Goal: Navigation & Orientation: Find specific page/section

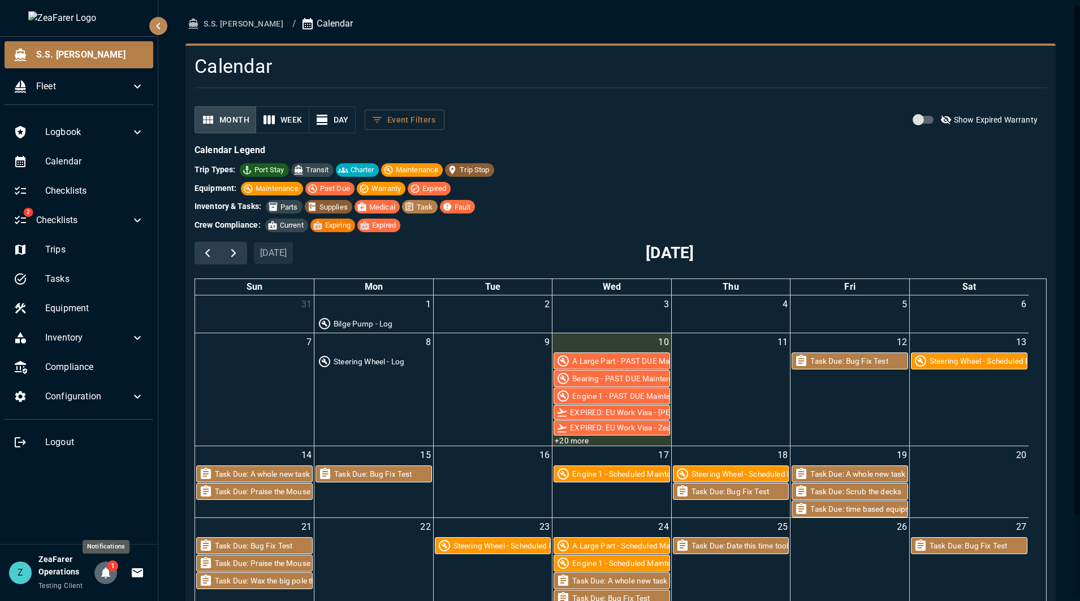
click at [112, 576] on button "1" at bounding box center [105, 573] width 23 height 23
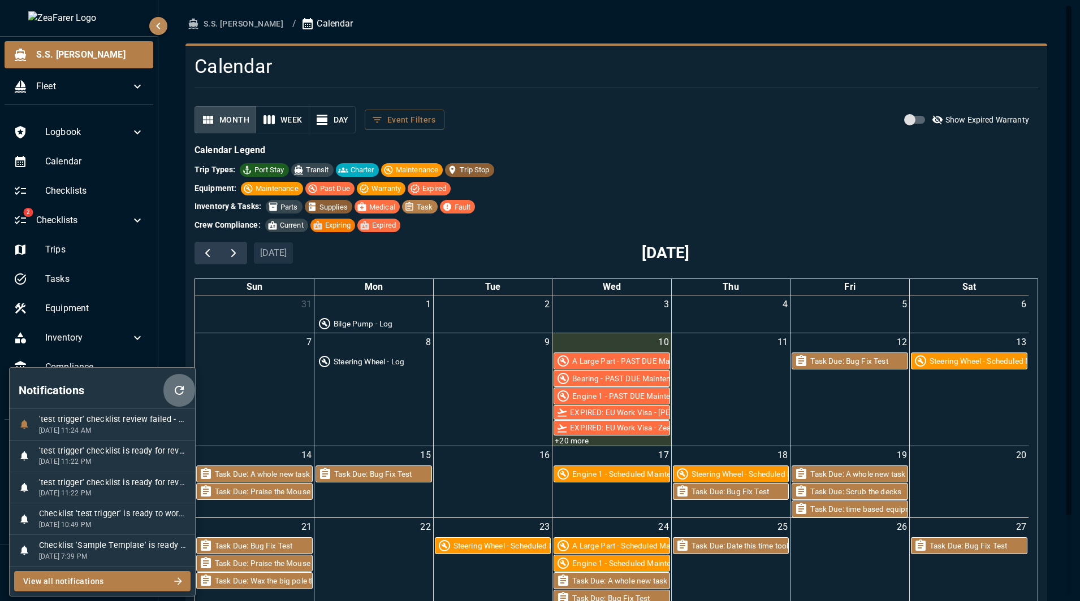
click at [187, 379] on button "button" at bounding box center [179, 390] width 32 height 36
click at [166, 282] on div at bounding box center [540, 300] width 1080 height 601
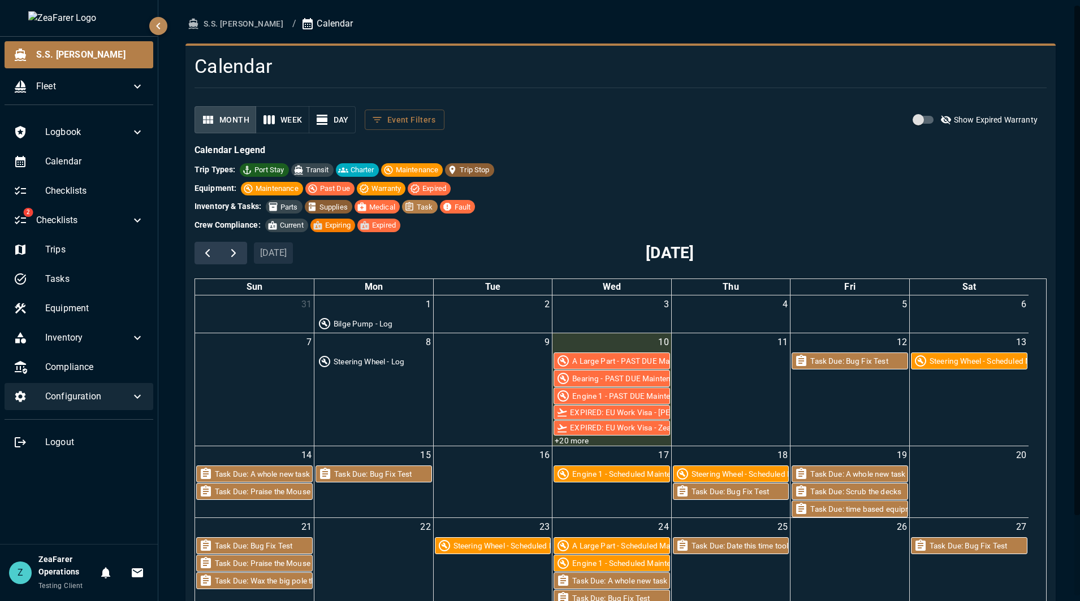
click at [131, 394] on icon at bounding box center [138, 397] width 14 height 14
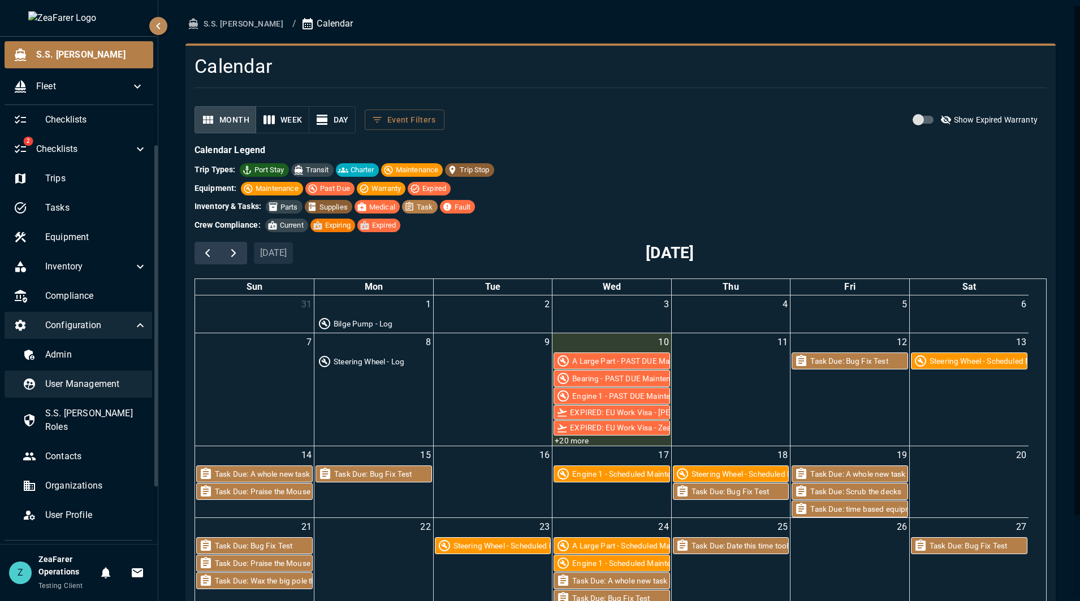
scroll to position [97, 0]
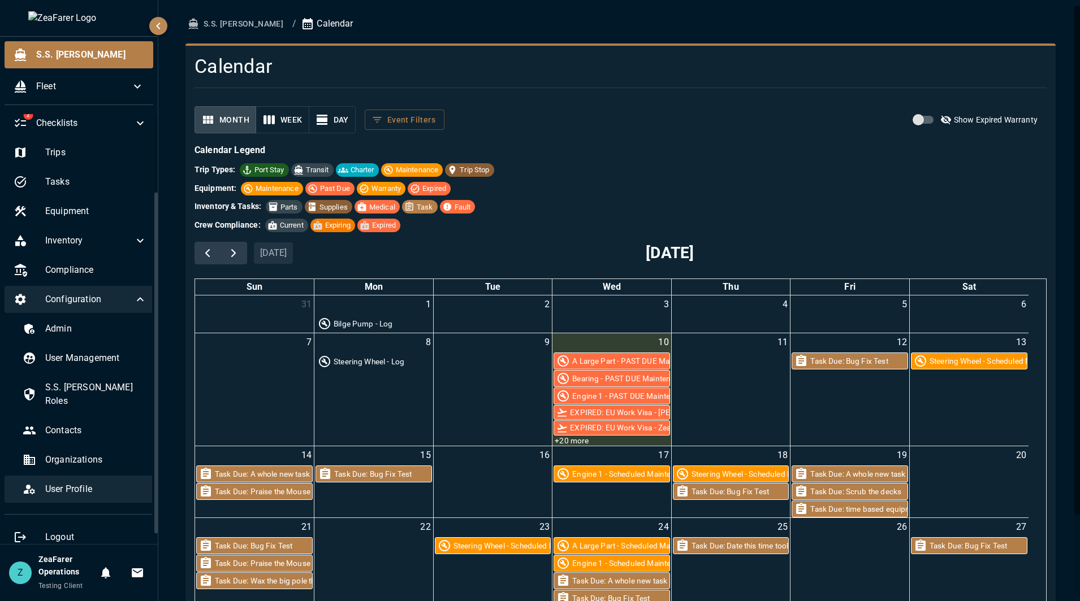
click at [79, 483] on span "User Profile" at bounding box center [96, 490] width 102 height 14
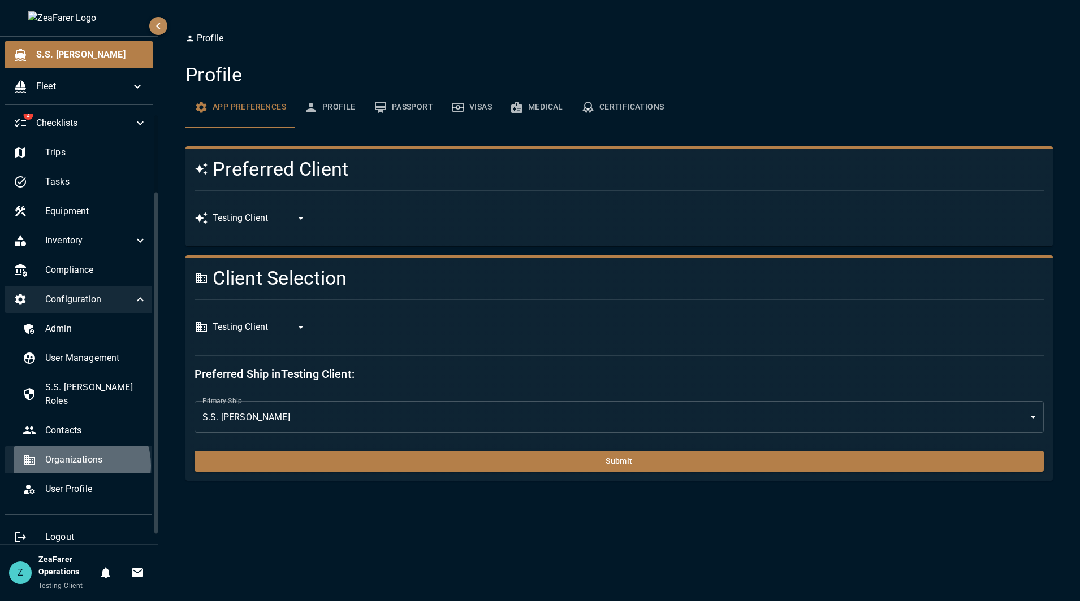
click at [80, 453] on span "Organizations" at bounding box center [96, 460] width 102 height 14
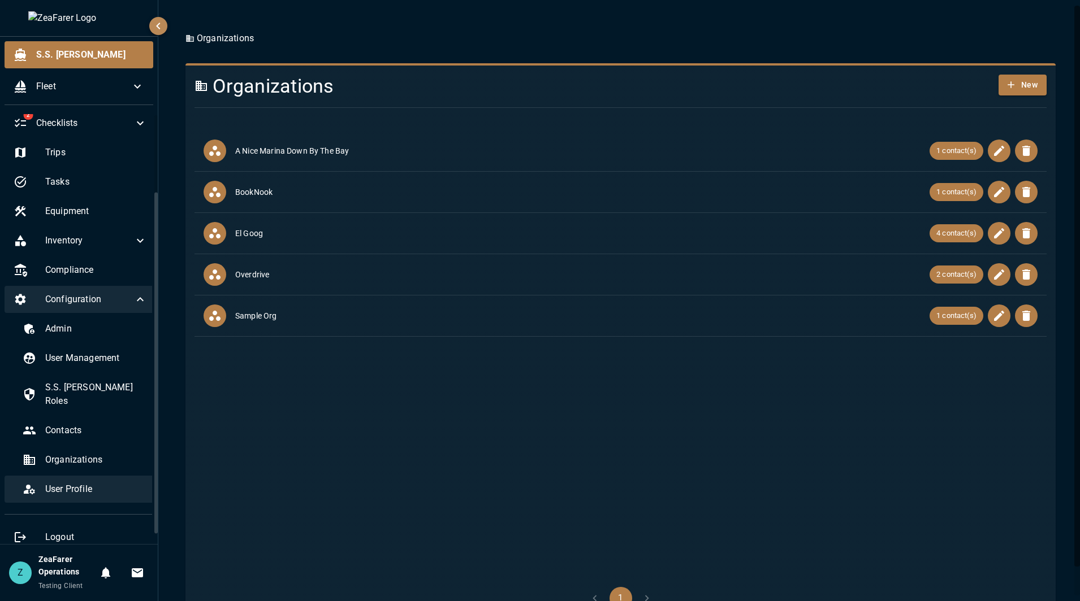
click at [92, 476] on div "User Profile" at bounding box center [85, 489] width 142 height 27
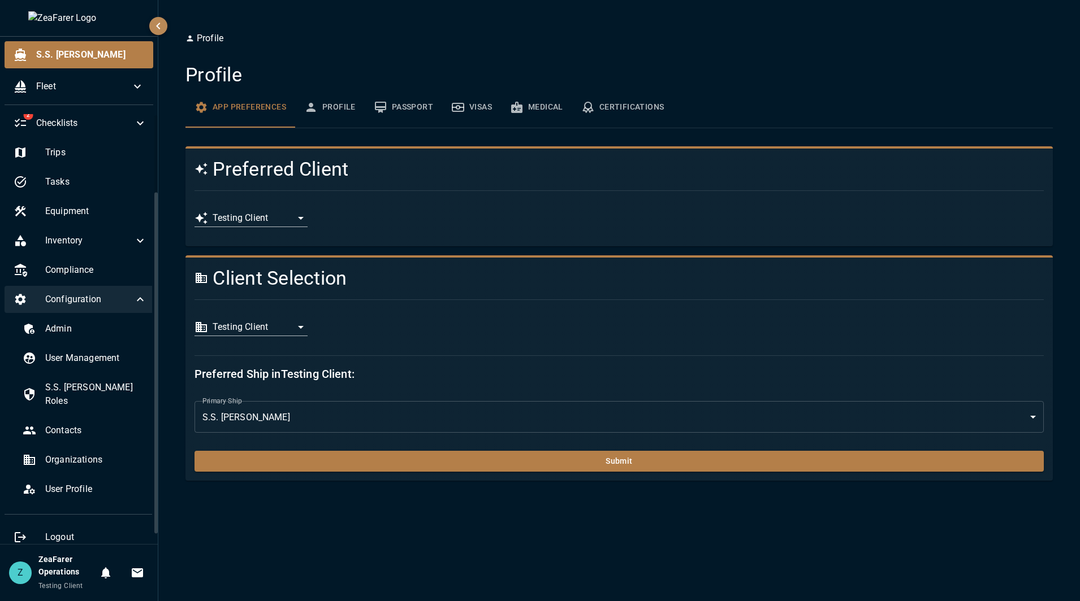
click at [296, 328] on body "**********" at bounding box center [540, 300] width 1080 height 601
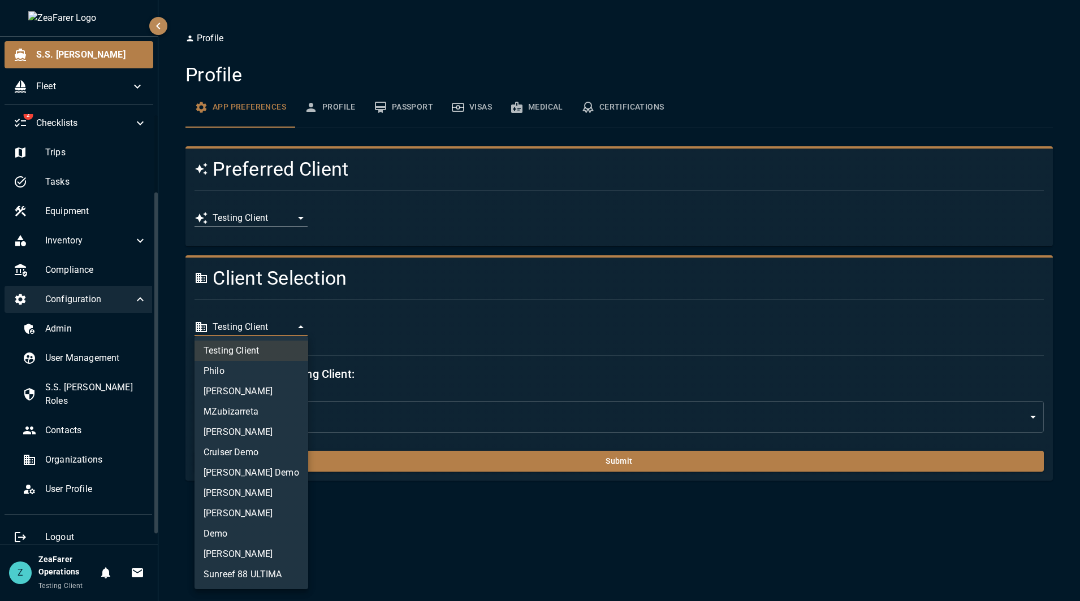
click at [250, 574] on li "Sunreef 88 ULTIMA" at bounding box center [251, 575] width 114 height 20
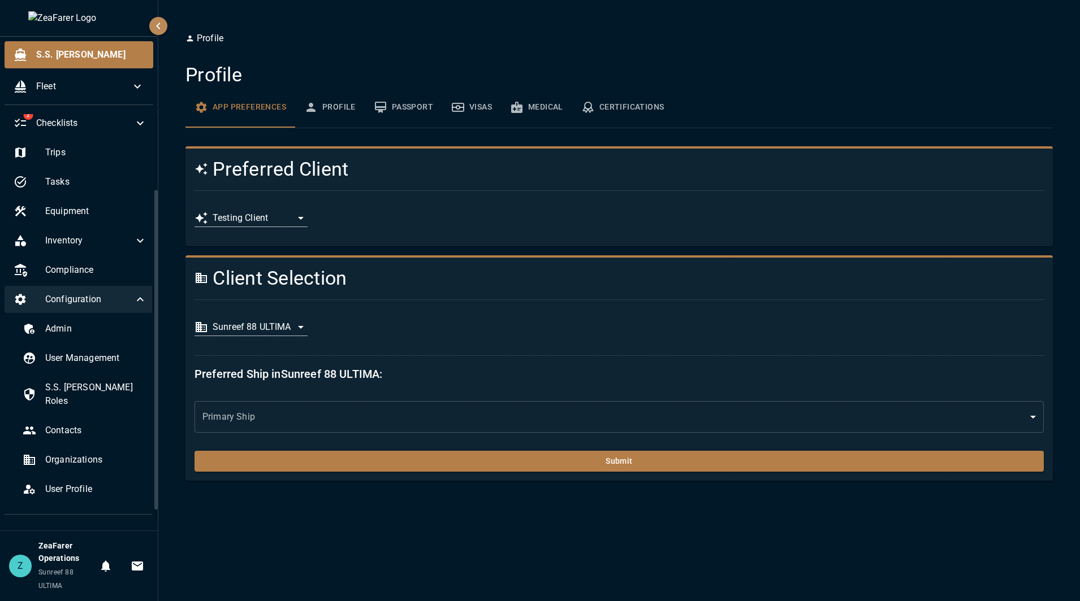
scroll to position [93, 0]
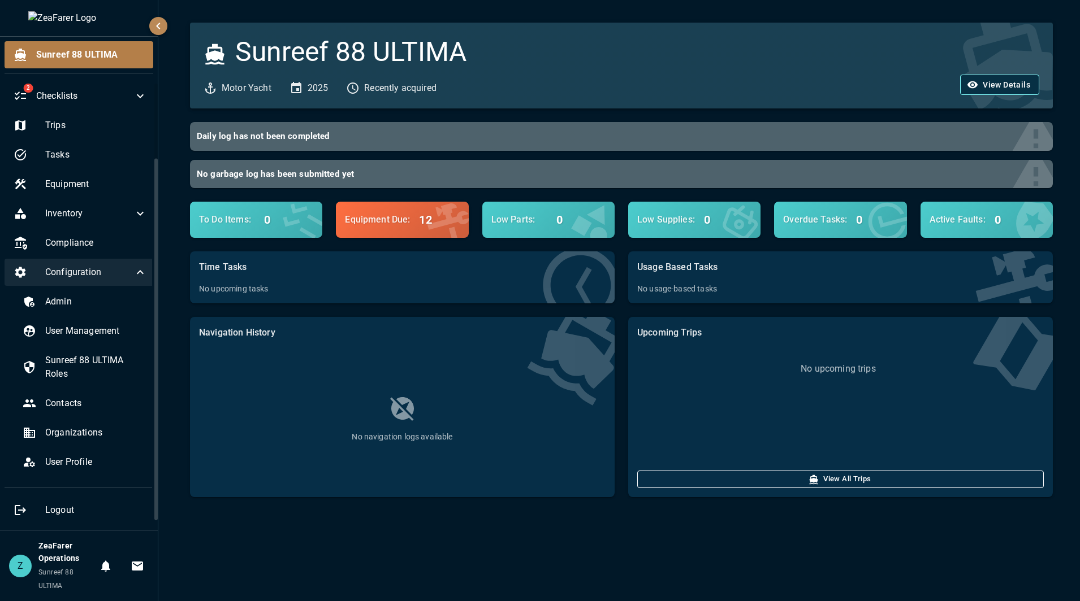
click at [994, 91] on button "View Details" at bounding box center [999, 85] width 79 height 21
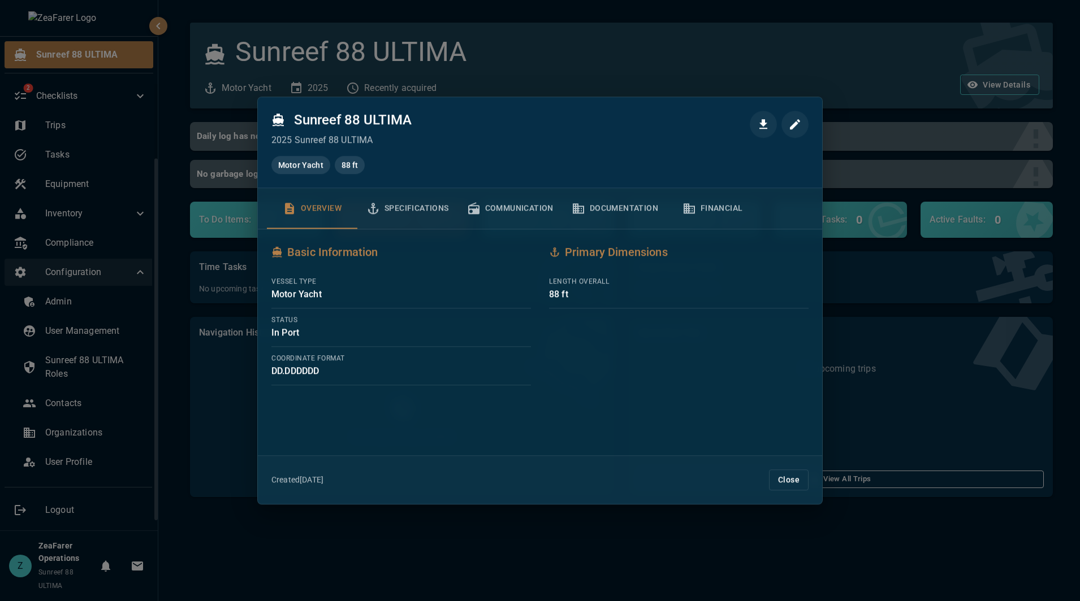
click at [391, 205] on button "Specifications" at bounding box center [407, 208] width 101 height 41
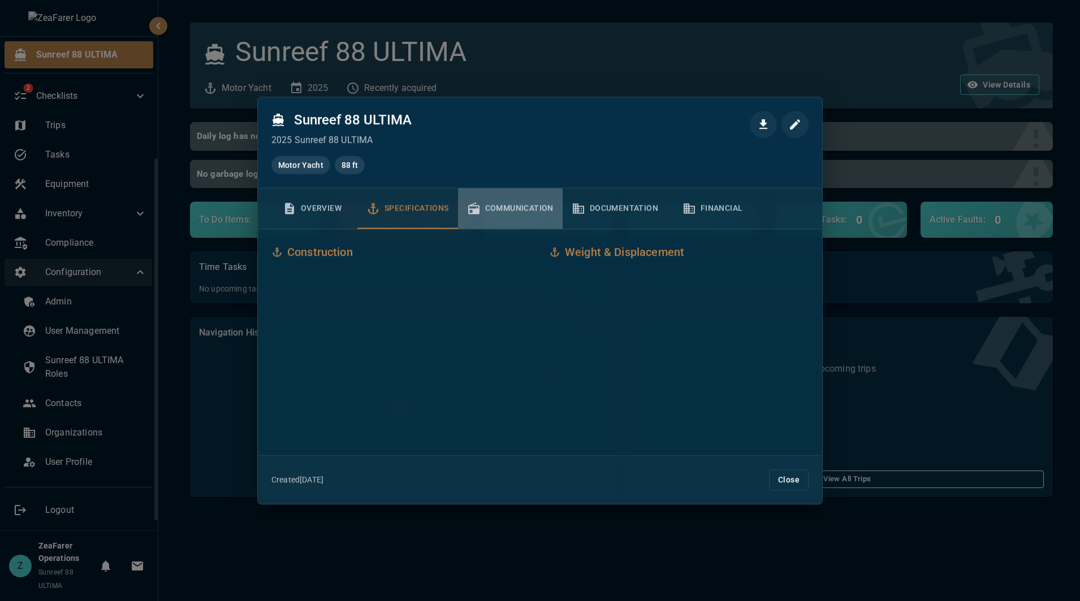
click at [525, 213] on button "Communication" at bounding box center [510, 208] width 105 height 41
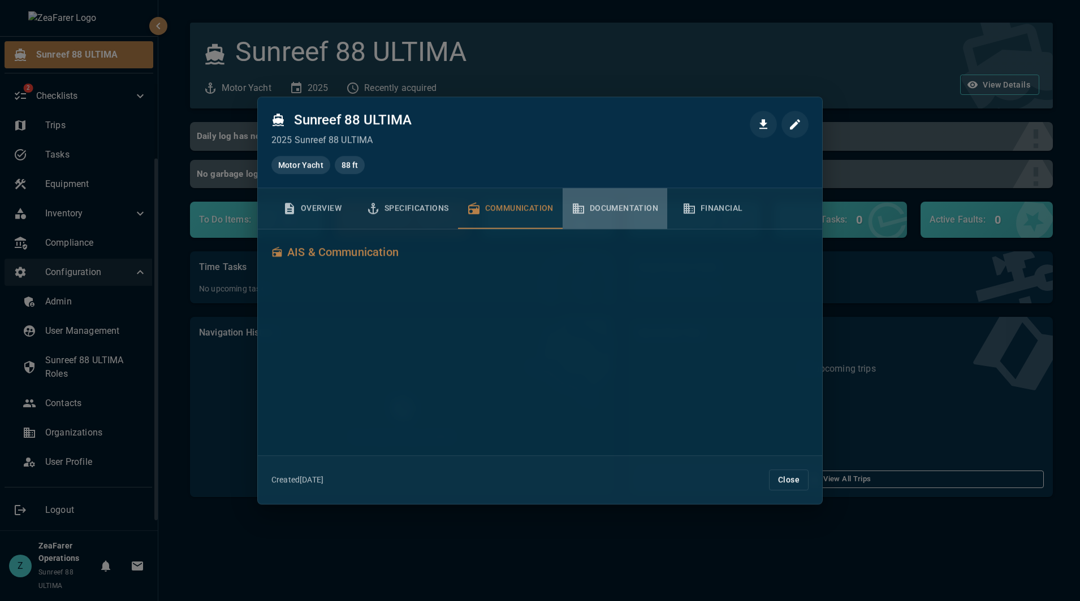
click at [619, 211] on button "Documentation" at bounding box center [614, 208] width 105 height 41
click at [725, 213] on button "Financial" at bounding box center [712, 208] width 90 height 41
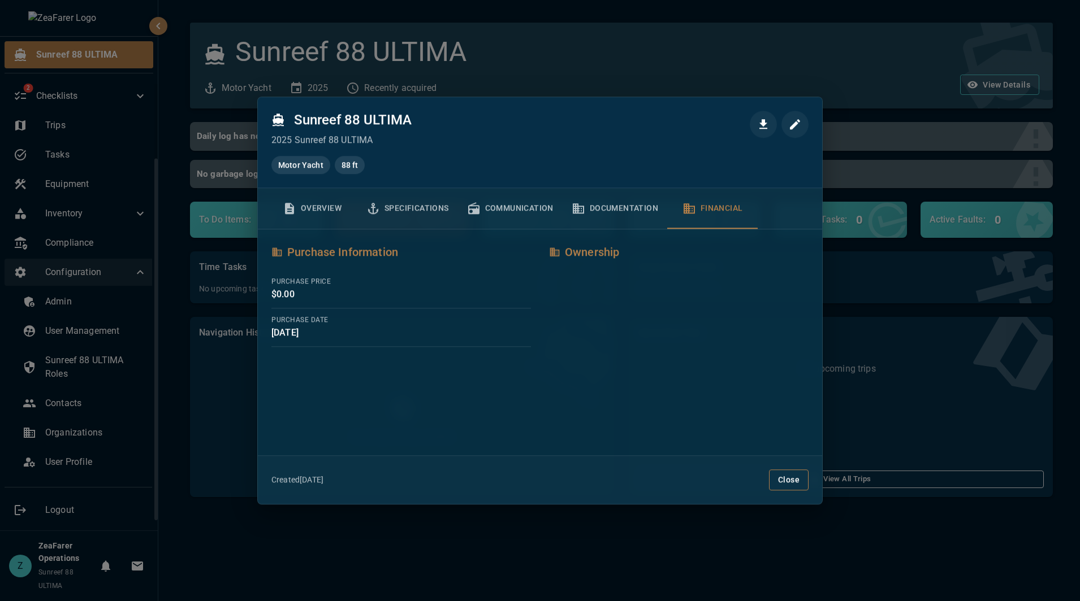
click at [775, 476] on button "Close" at bounding box center [789, 480] width 40 height 21
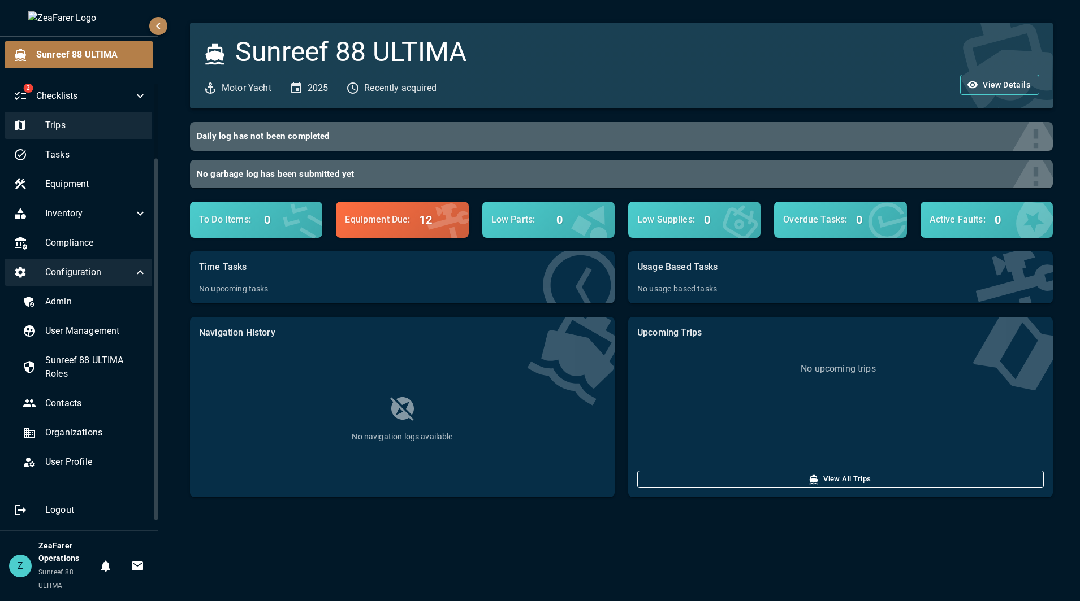
click at [99, 128] on span "Trips" at bounding box center [96, 126] width 102 height 14
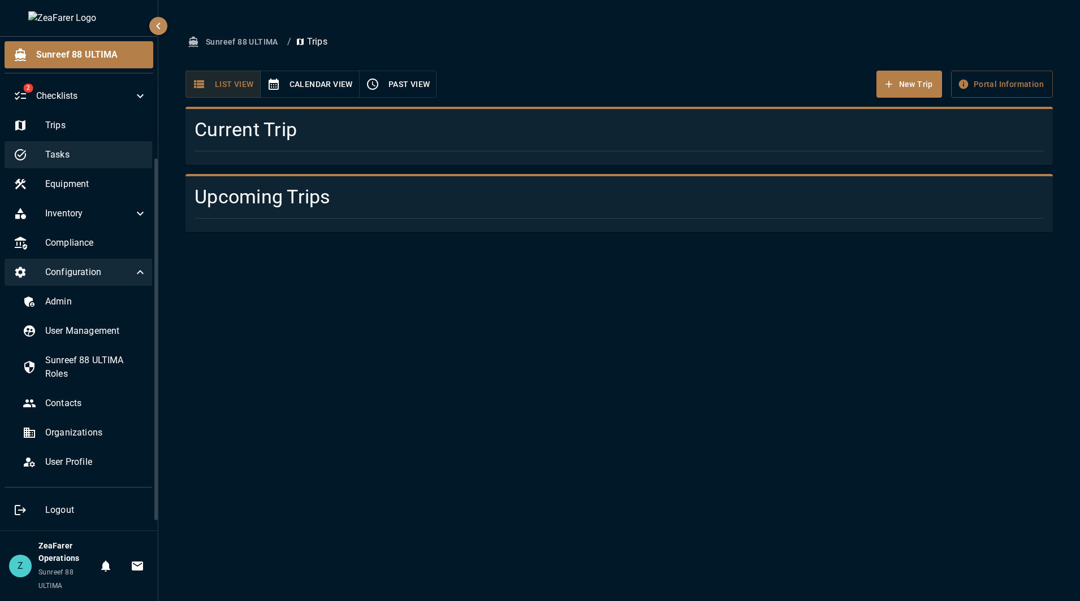
click at [83, 161] on span "Tasks" at bounding box center [96, 155] width 102 height 14
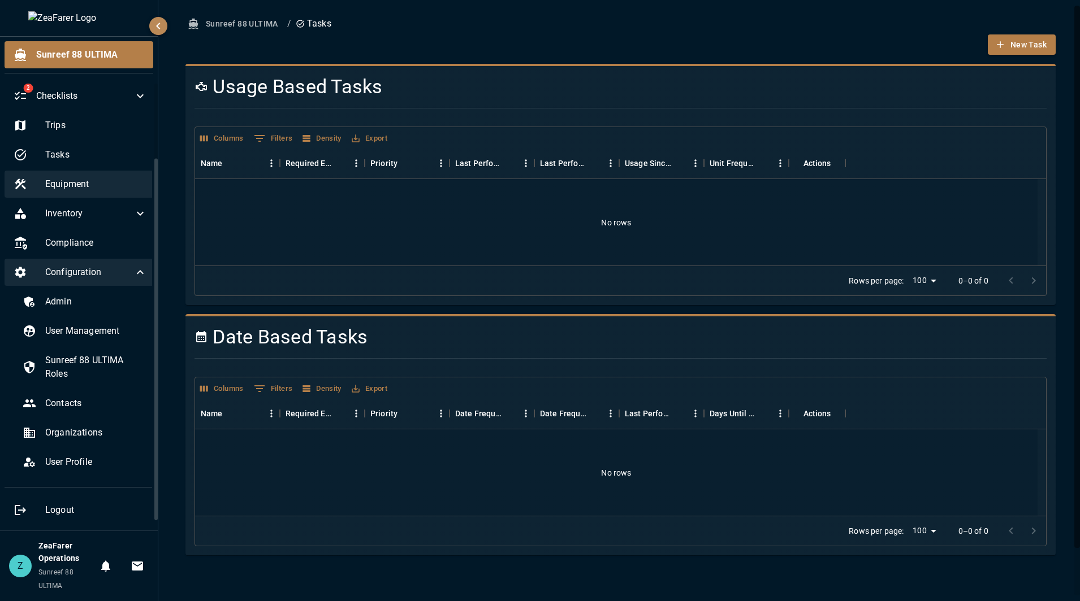
click at [80, 190] on span "Equipment" at bounding box center [96, 184] width 102 height 14
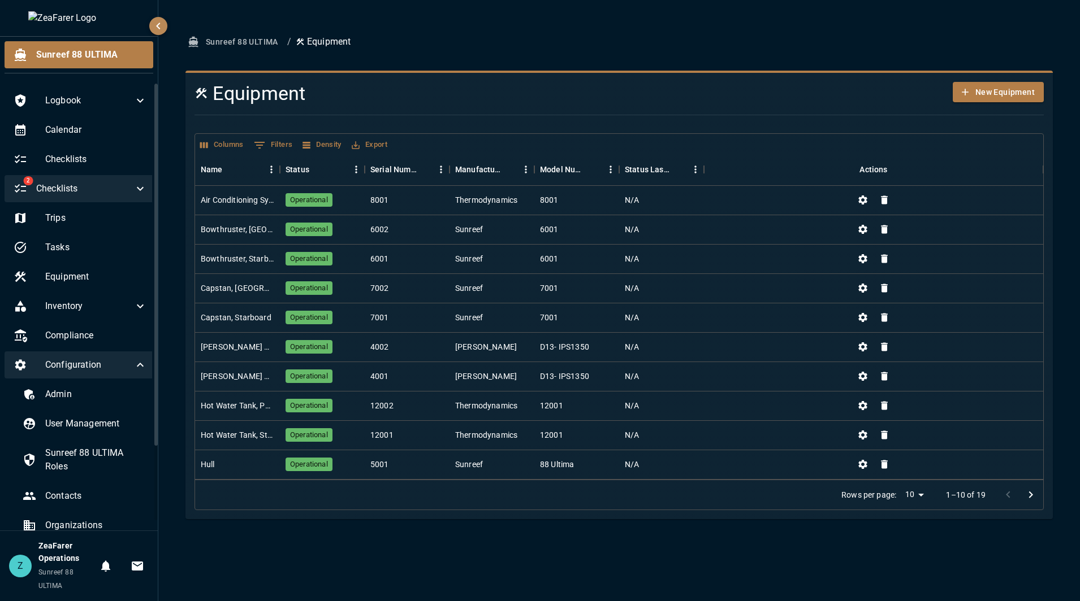
click at [109, 185] on span "Checklists" at bounding box center [84, 189] width 97 height 14
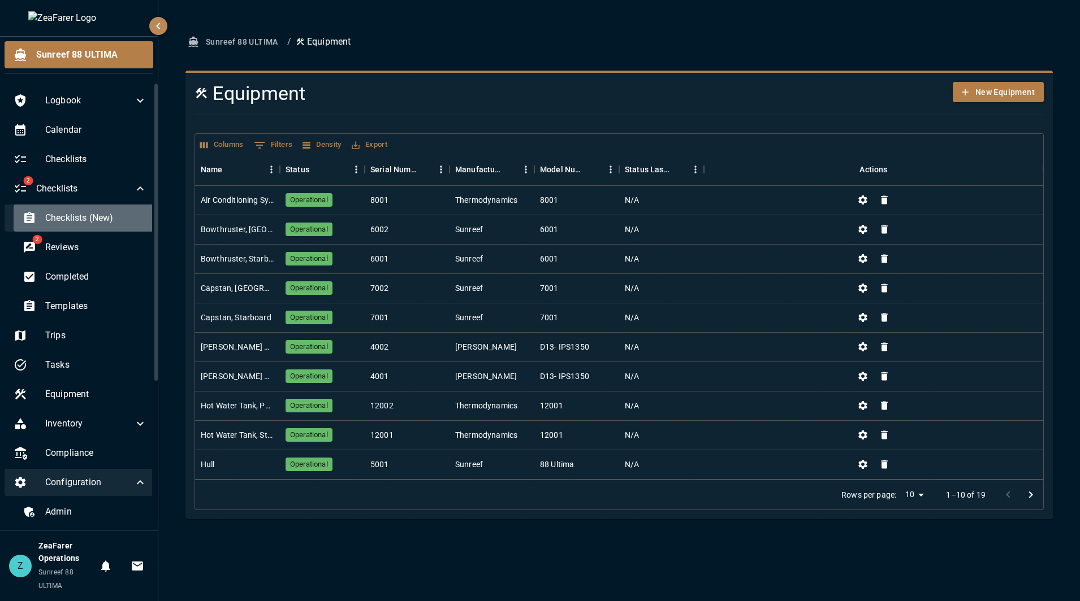
click at [103, 219] on span "Checklists (New)" at bounding box center [96, 218] width 102 height 14
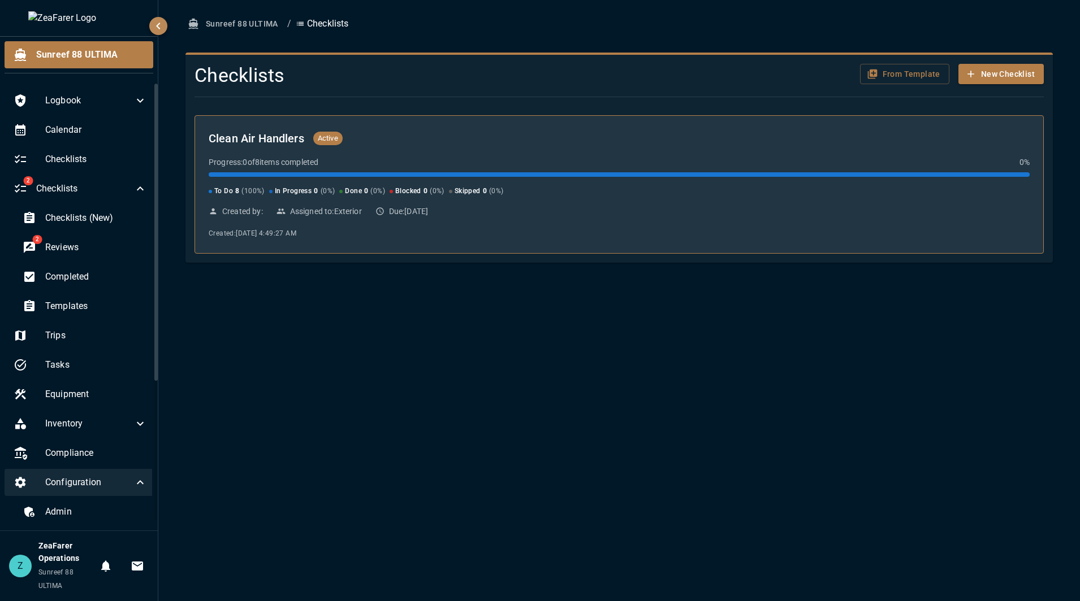
click at [479, 161] on div "Progress: 0 of 8 items completed 0 %" at bounding box center [619, 162] width 821 height 11
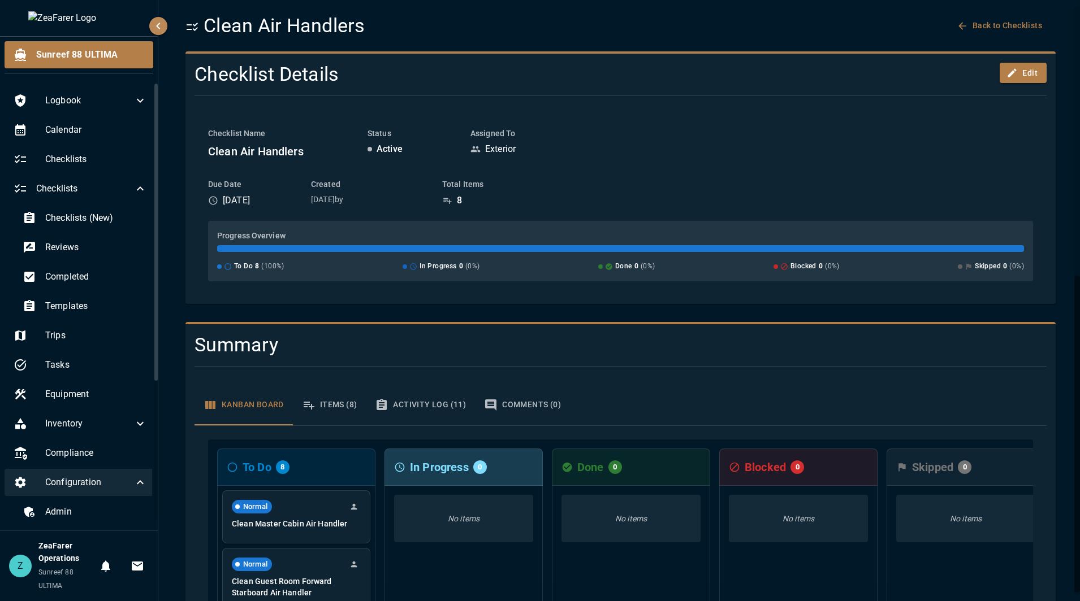
scroll to position [9, 0]
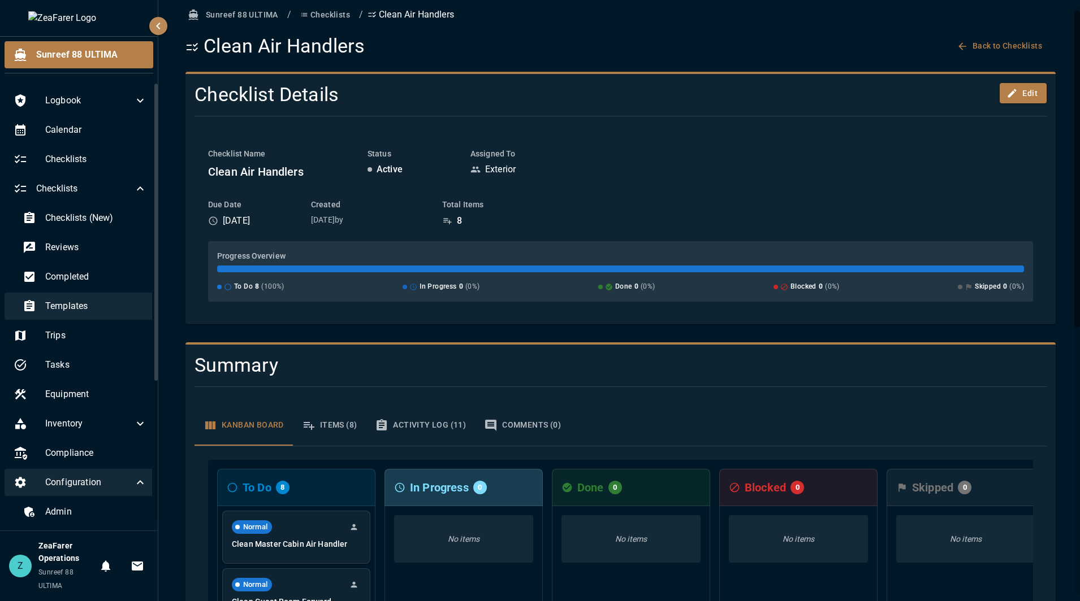
click at [89, 307] on span "Templates" at bounding box center [96, 307] width 102 height 14
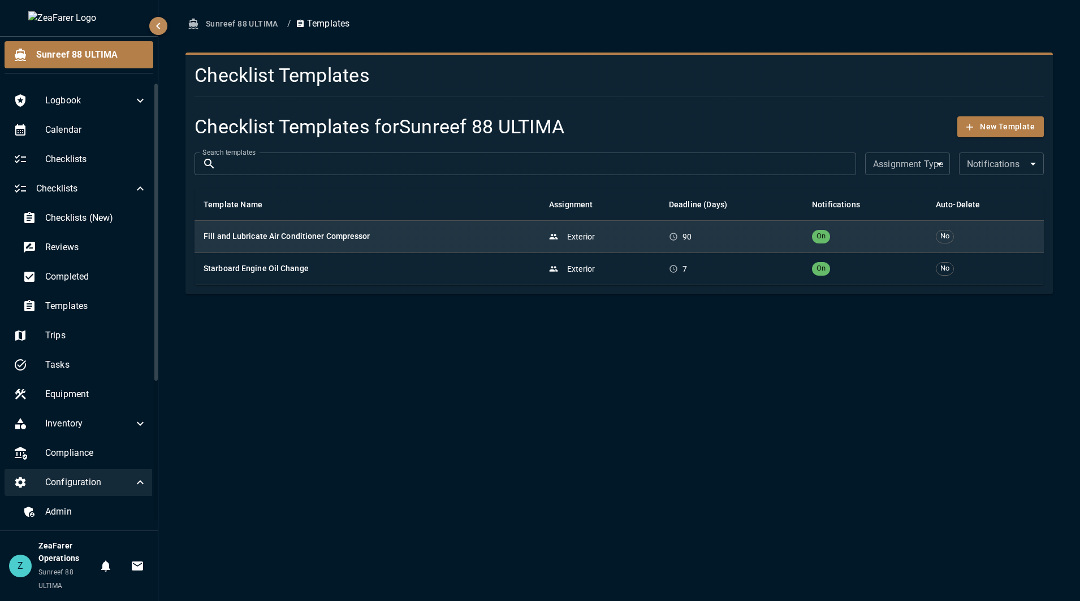
click at [367, 246] on td "Fill and Lubricate Air Conditioner Compressor" at bounding box center [366, 236] width 345 height 32
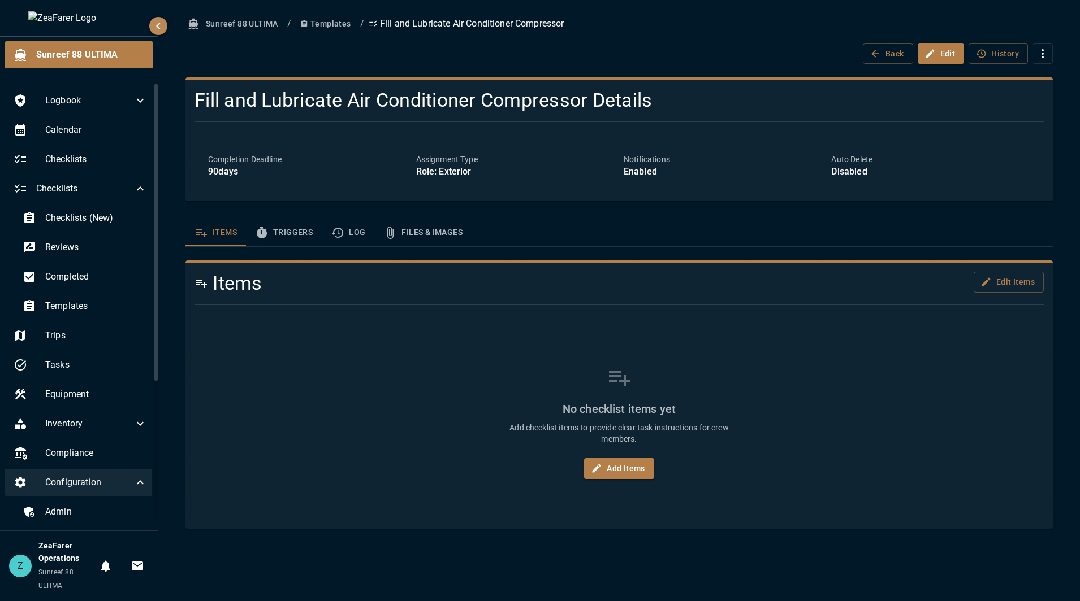
click at [305, 232] on button "Triggers" at bounding box center [284, 232] width 76 height 27
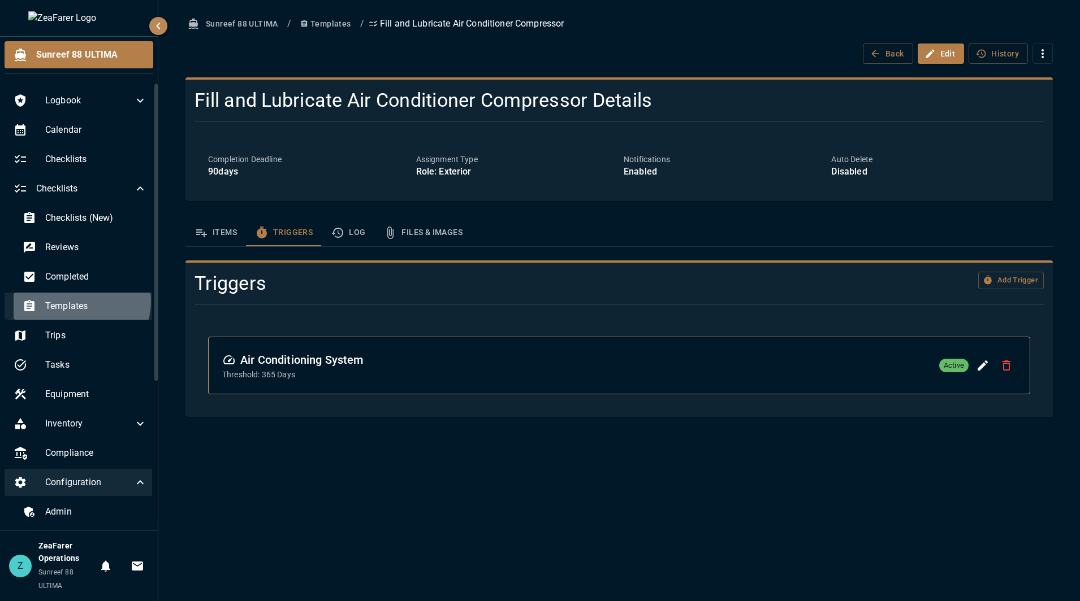
click at [79, 302] on span "Templates" at bounding box center [96, 307] width 102 height 14
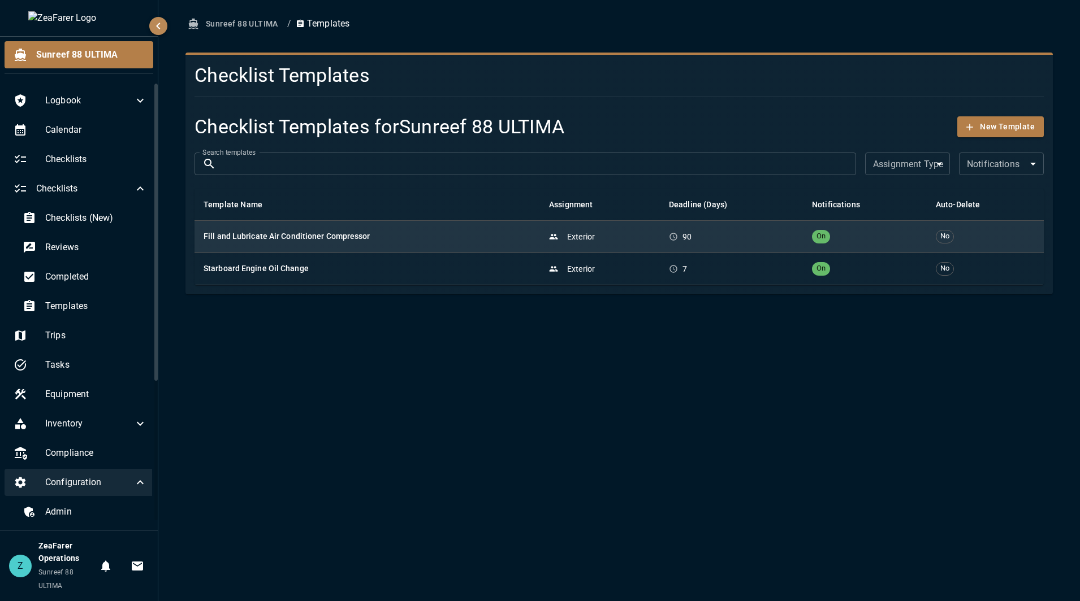
click at [346, 245] on td "Fill and Lubricate Air Conditioner Compressor" at bounding box center [366, 236] width 345 height 32
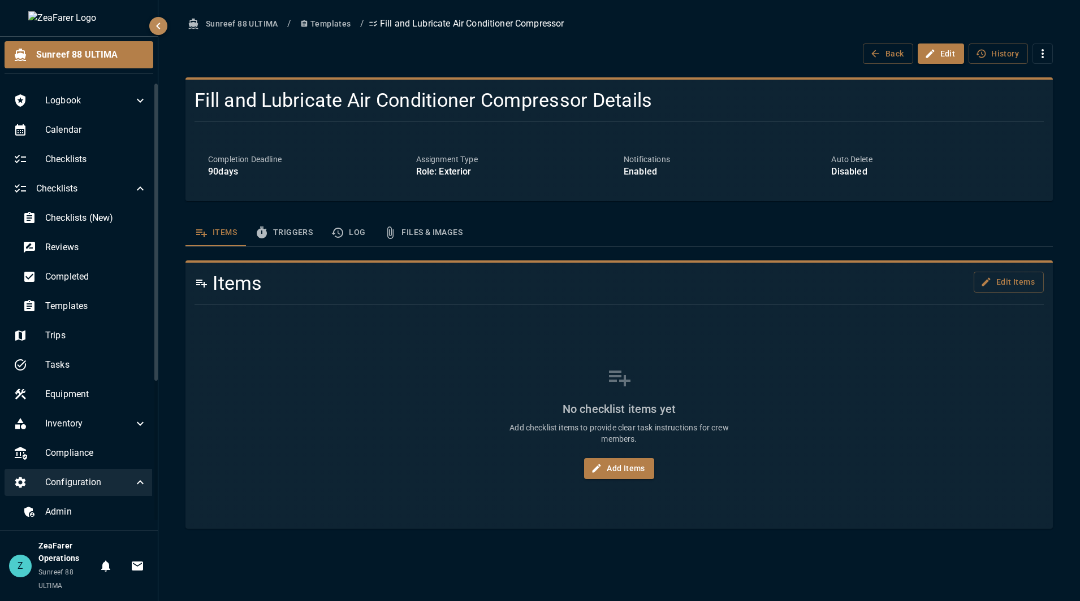
click at [298, 241] on button "Triggers" at bounding box center [284, 232] width 76 height 27
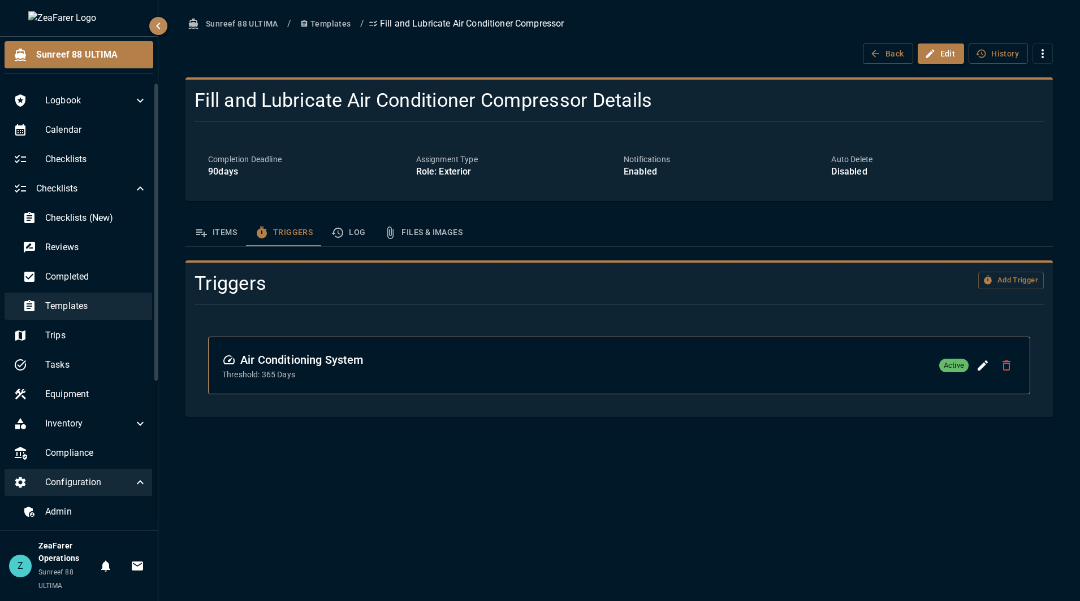
click at [91, 302] on span "Templates" at bounding box center [96, 307] width 102 height 14
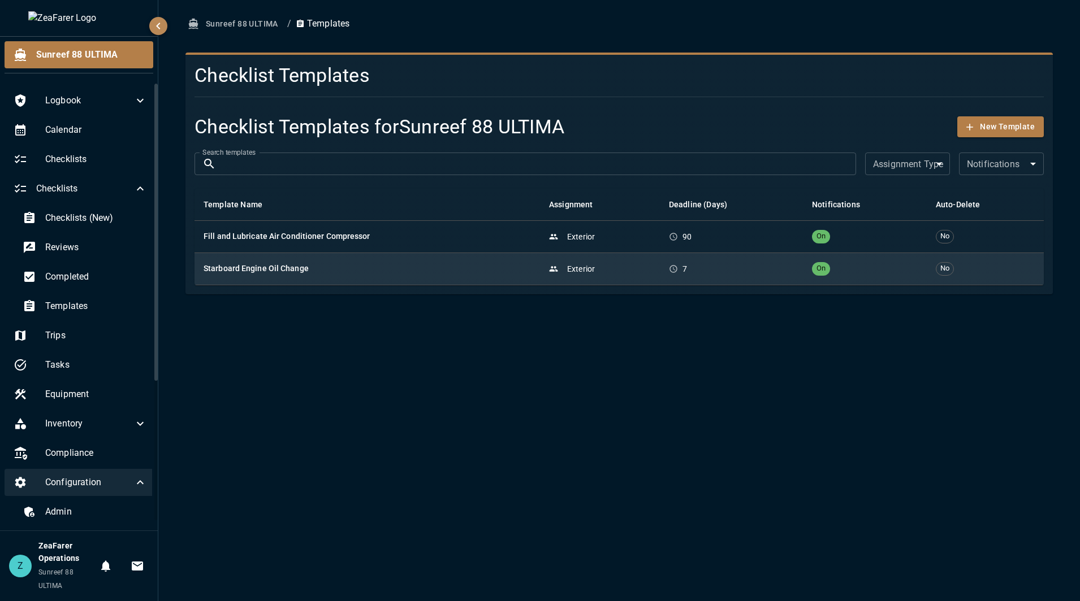
click at [307, 270] on h6 "Starboard Engine Oil Change" at bounding box center [366, 269] width 327 height 12
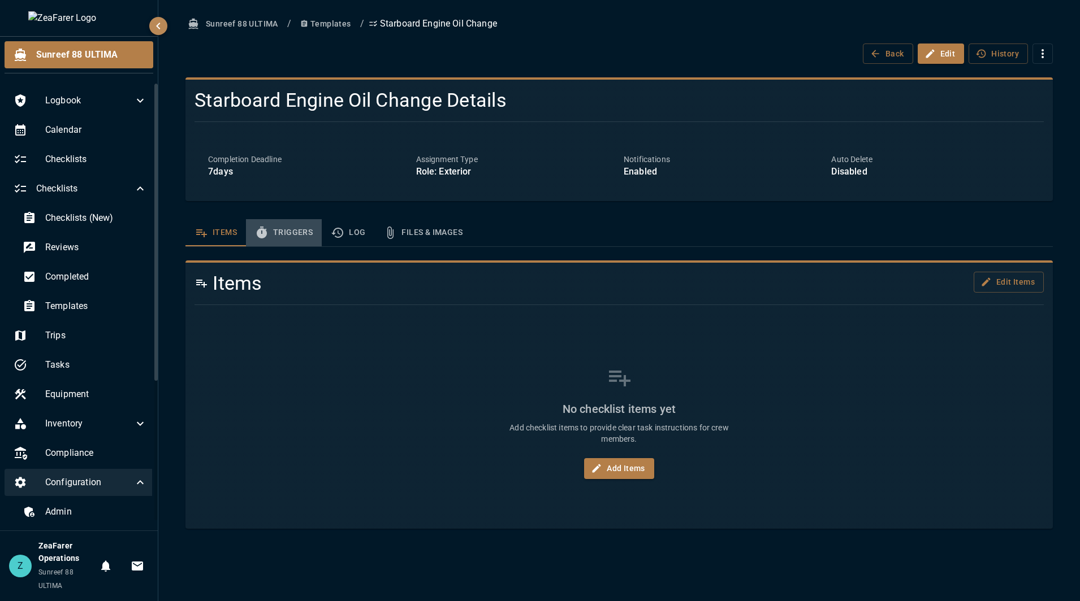
click at [276, 234] on button "Triggers" at bounding box center [284, 232] width 76 height 27
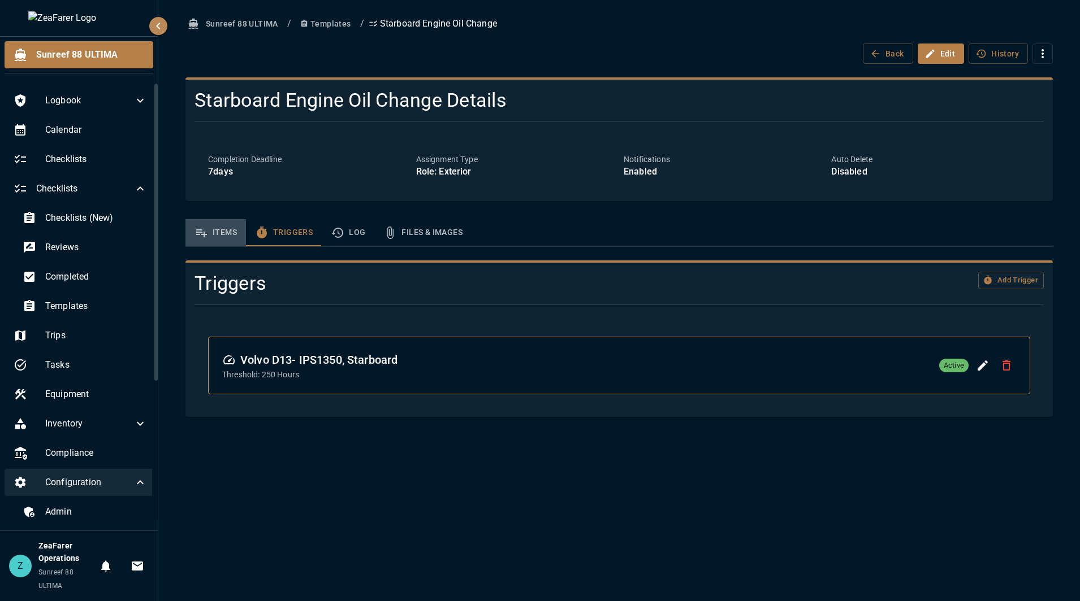
click at [234, 245] on button "Items" at bounding box center [215, 232] width 60 height 27
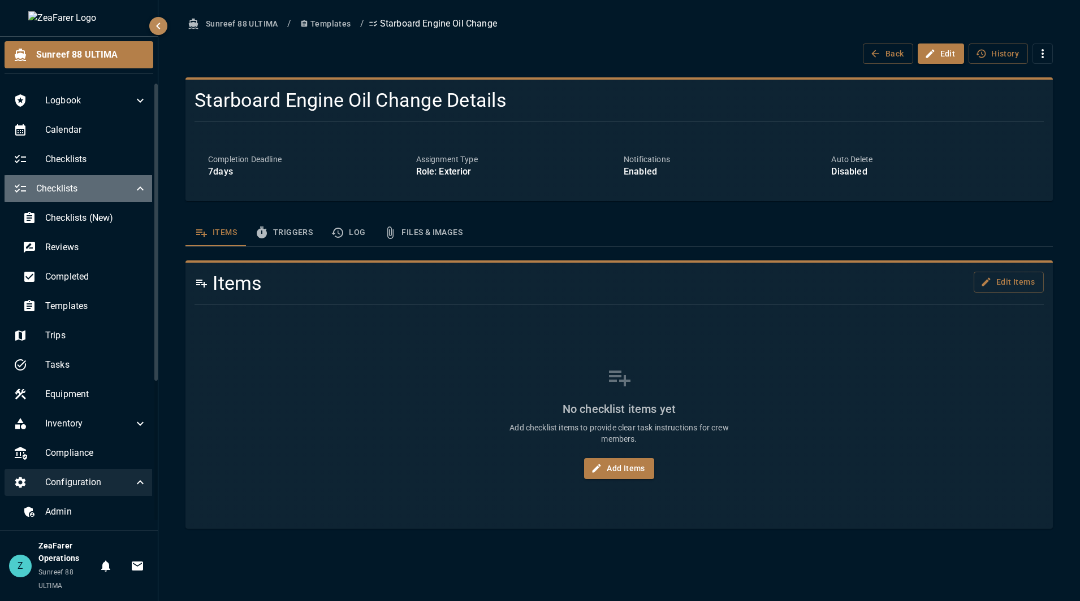
click at [133, 194] on icon at bounding box center [140, 189] width 14 height 14
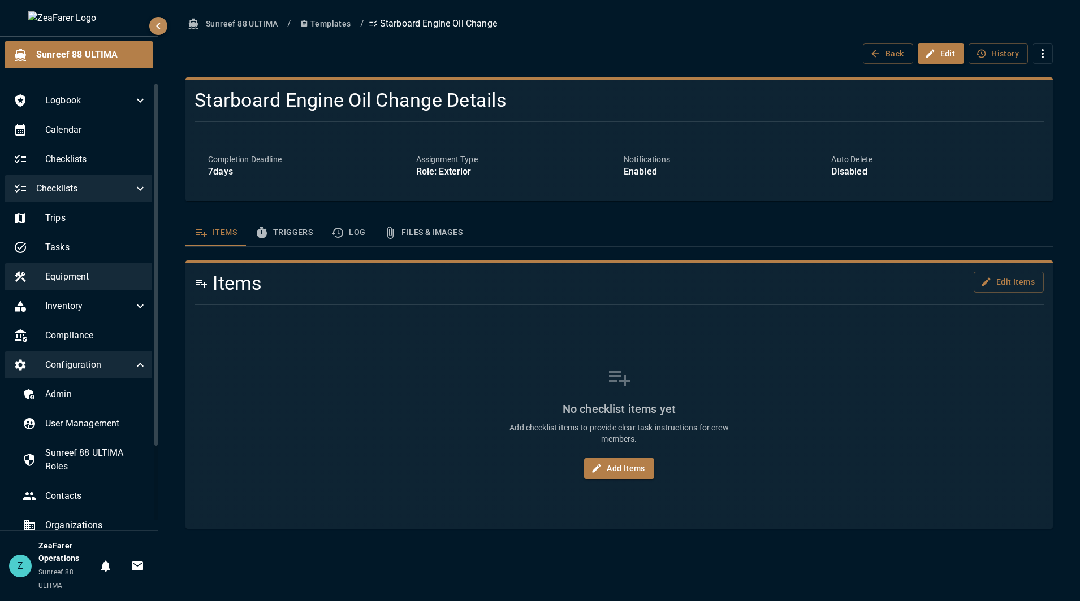
click at [94, 274] on span "Equipment" at bounding box center [96, 277] width 102 height 14
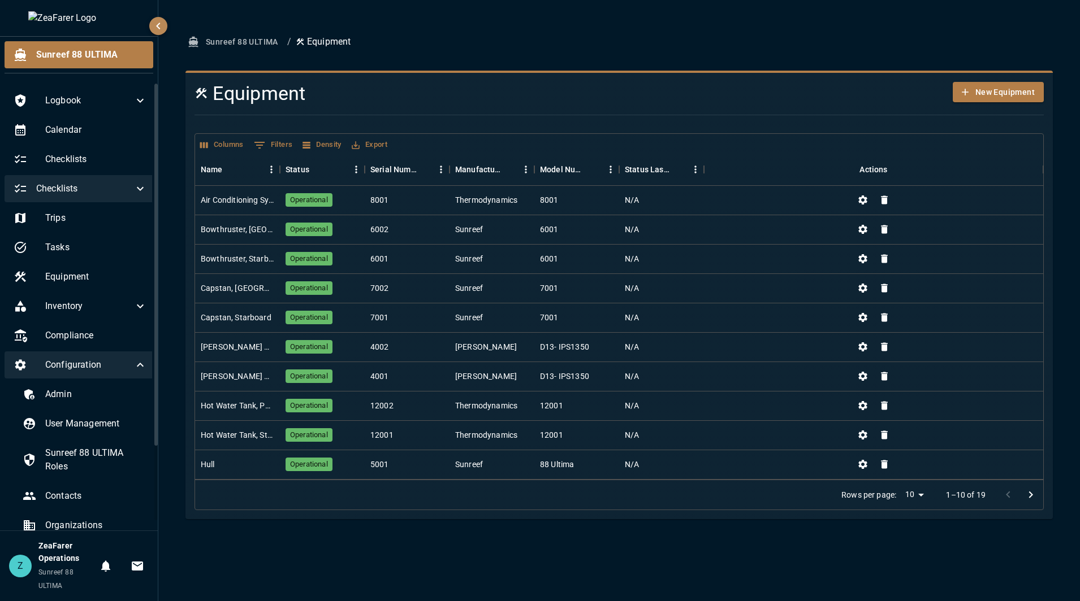
click at [1032, 495] on icon "Go to next page" at bounding box center [1031, 495] width 14 height 14
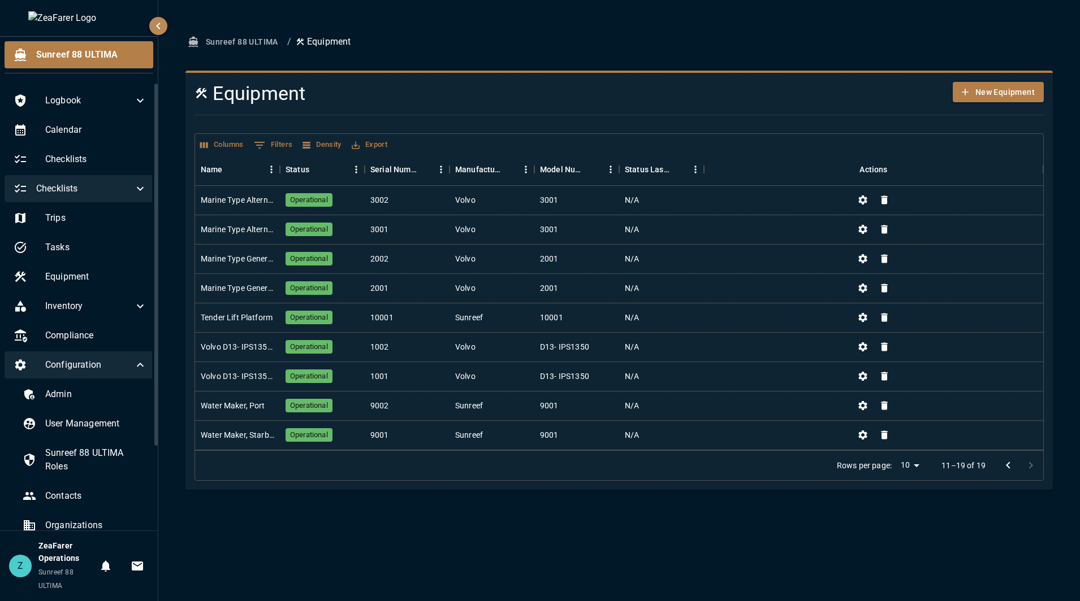
click at [1024, 493] on div "Sunreef 88 ULTIMA / Equipment Equipment New Equipment Columns 0 Filters Density…" at bounding box center [618, 300] width 921 height 601
click at [1011, 479] on div "Rows per page: 10 ** 11–19 of 19" at bounding box center [933, 465] width 220 height 29
click at [1009, 470] on icon "Go to previous page" at bounding box center [1008, 466] width 14 height 14
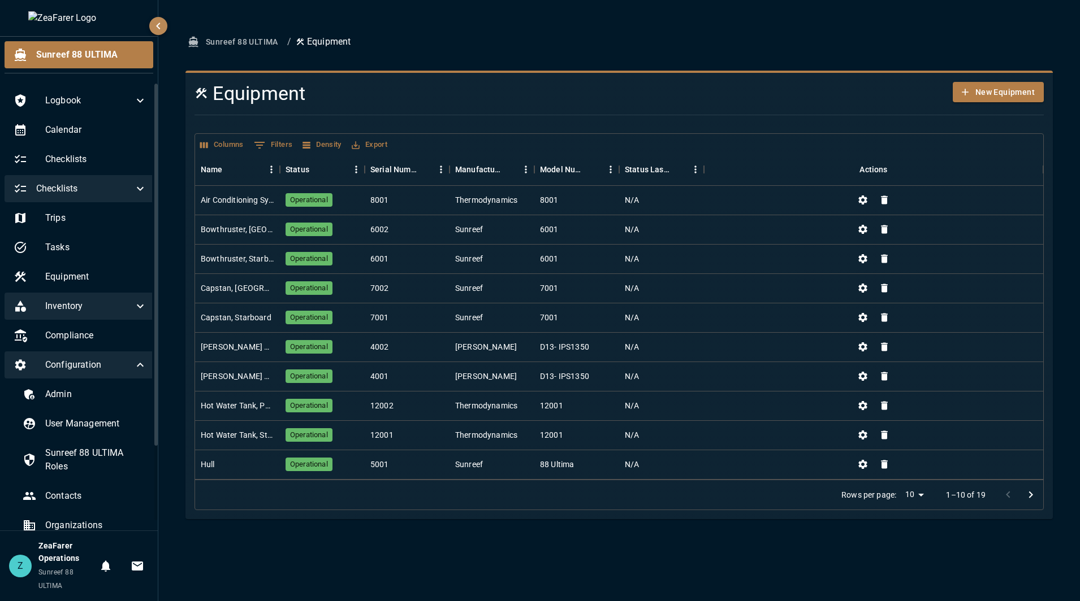
click at [111, 307] on span "Inventory" at bounding box center [89, 307] width 88 height 14
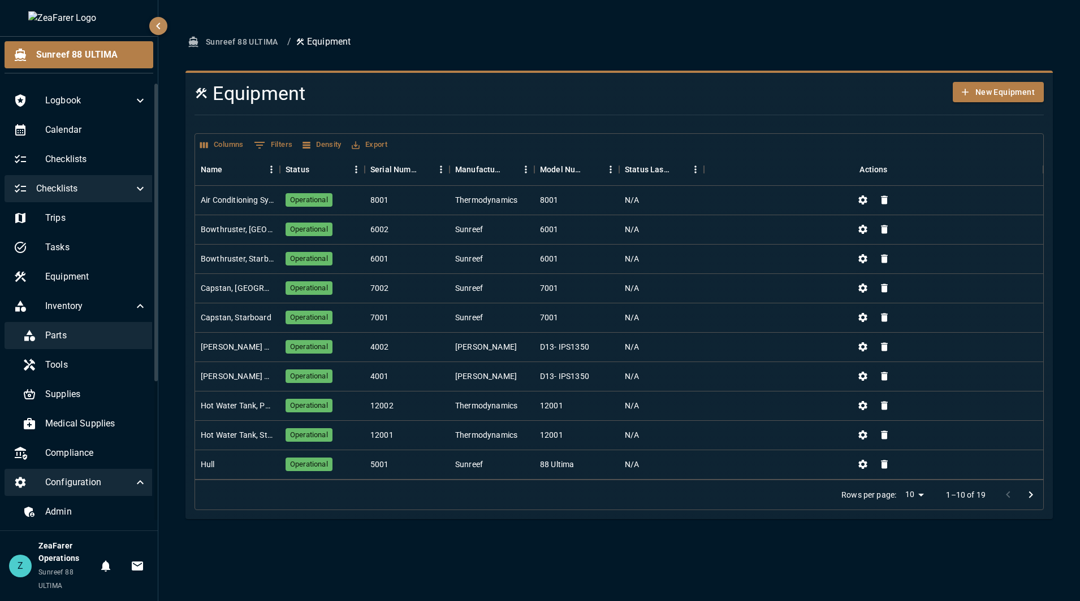
click at [77, 330] on div "Parts" at bounding box center [85, 335] width 142 height 27
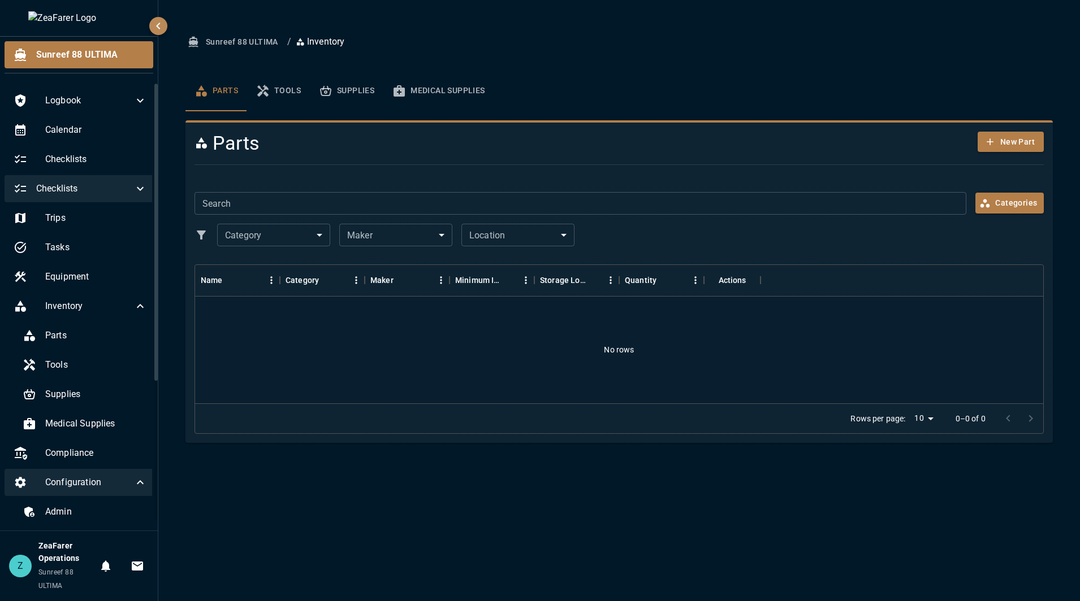
click at [299, 83] on button "Tools" at bounding box center [278, 91] width 63 height 41
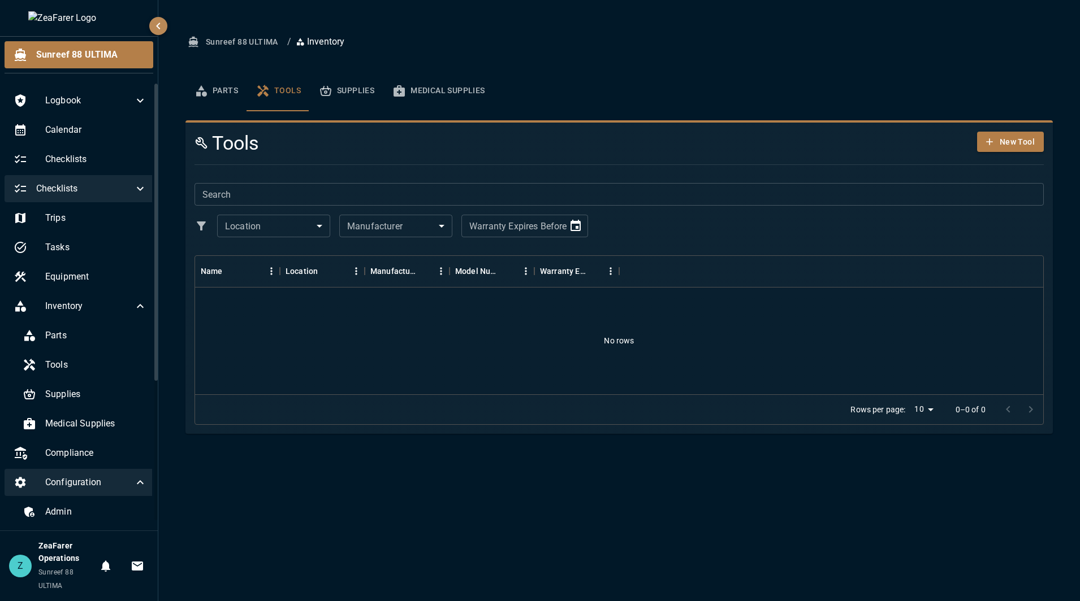
click at [348, 93] on button "Supplies" at bounding box center [346, 91] width 73 height 41
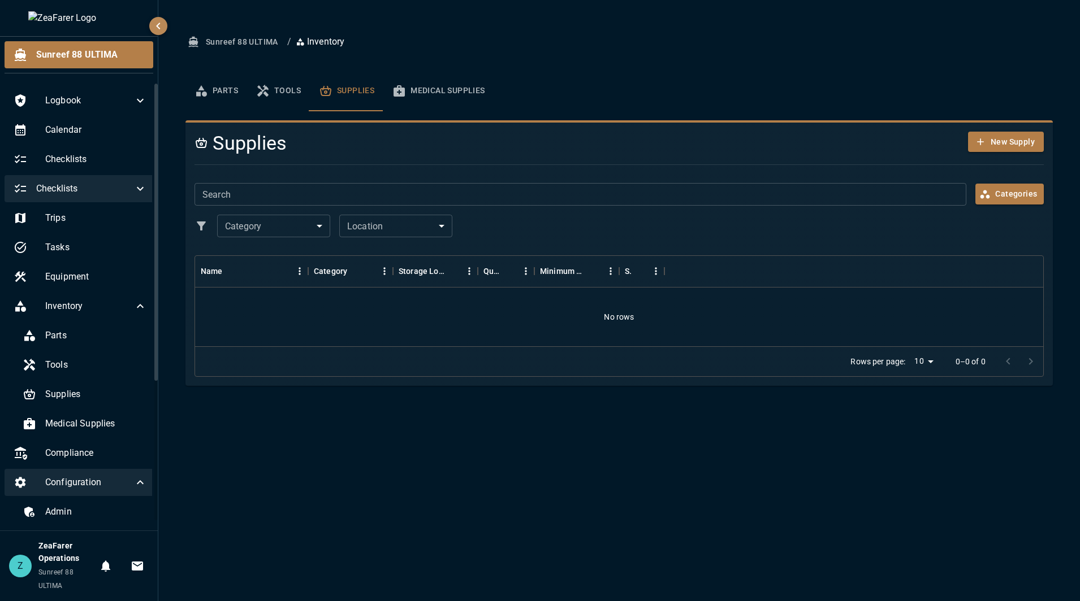
click at [458, 93] on button "Medical Supplies" at bounding box center [438, 91] width 110 height 41
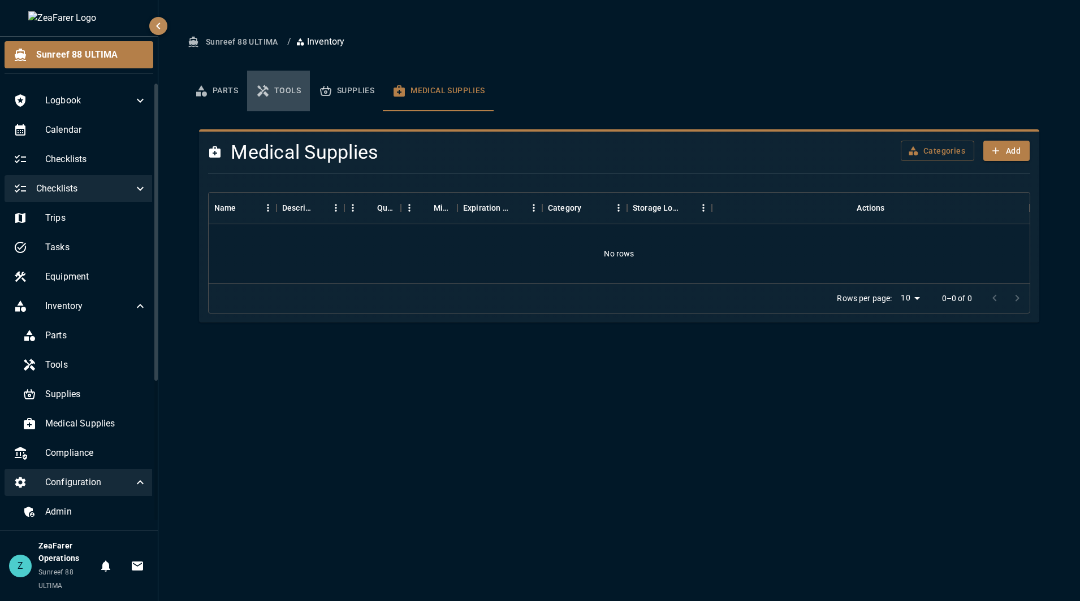
click at [253, 90] on button "Tools" at bounding box center [278, 91] width 63 height 41
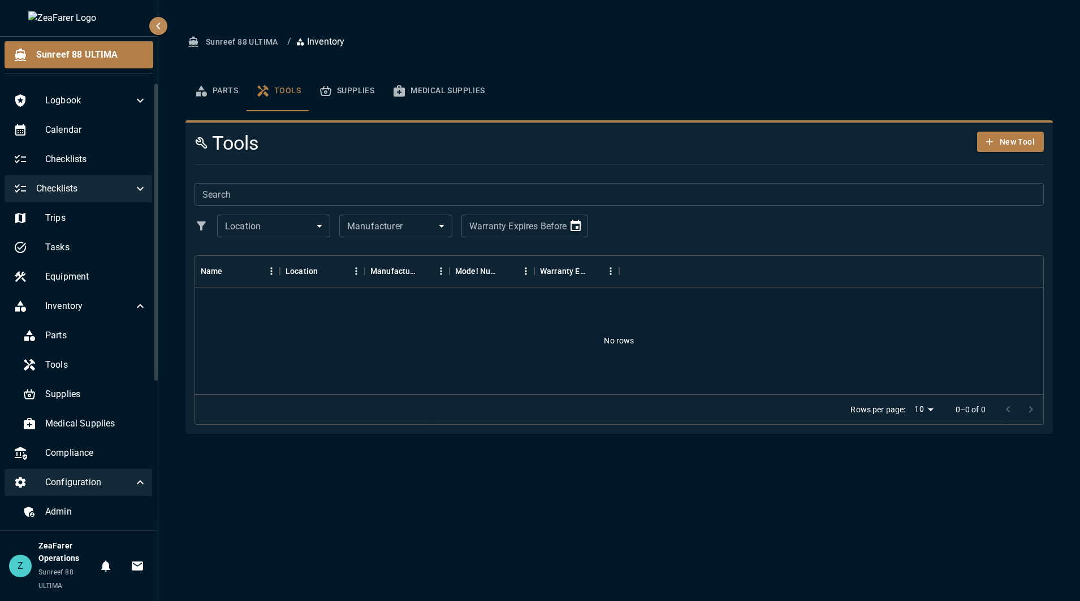
click at [235, 93] on button "Parts" at bounding box center [216, 91] width 62 height 41
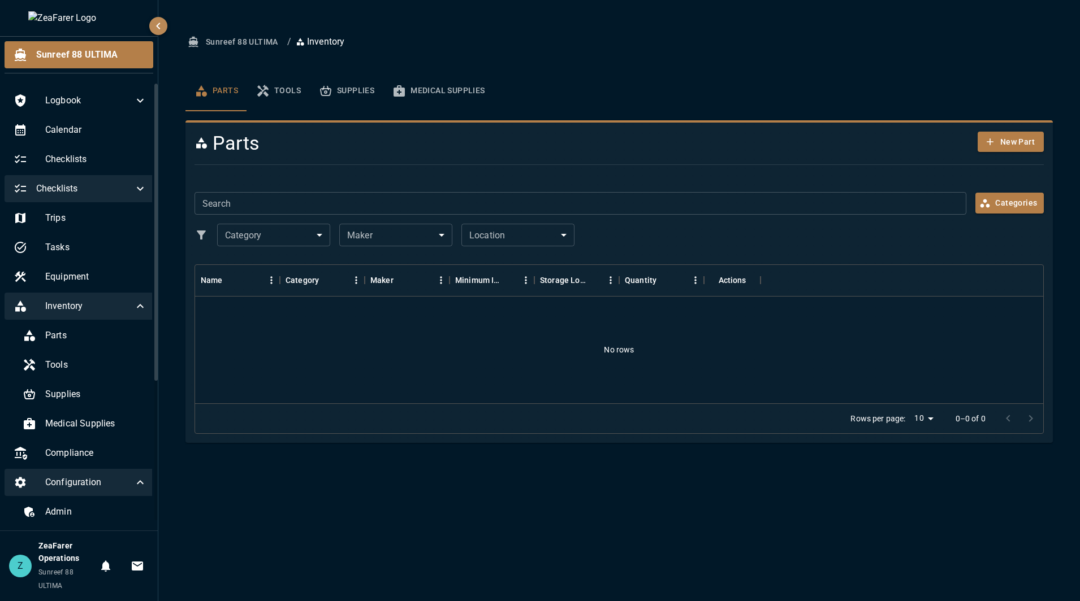
click at [113, 308] on span "Inventory" at bounding box center [89, 307] width 88 height 14
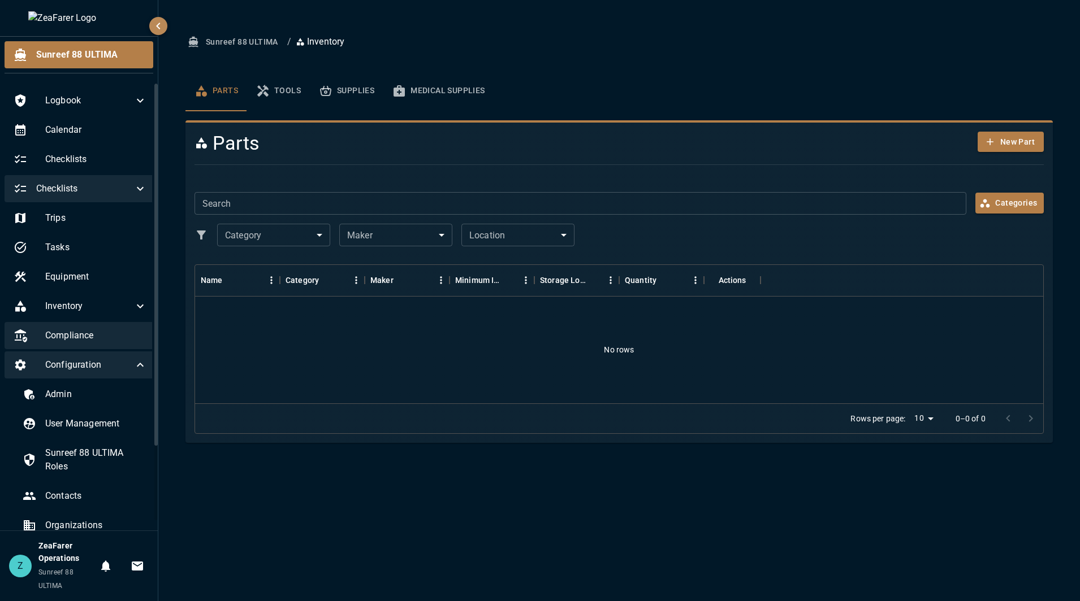
click at [116, 341] on span "Compliance" at bounding box center [96, 336] width 102 height 14
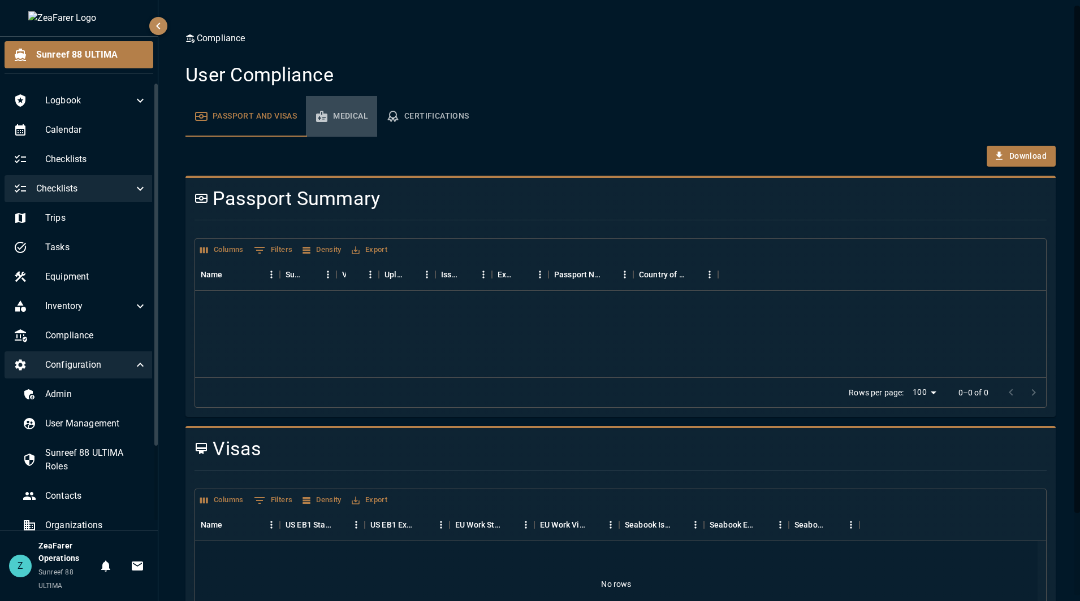
click at [349, 127] on button "Medical" at bounding box center [341, 116] width 71 height 41
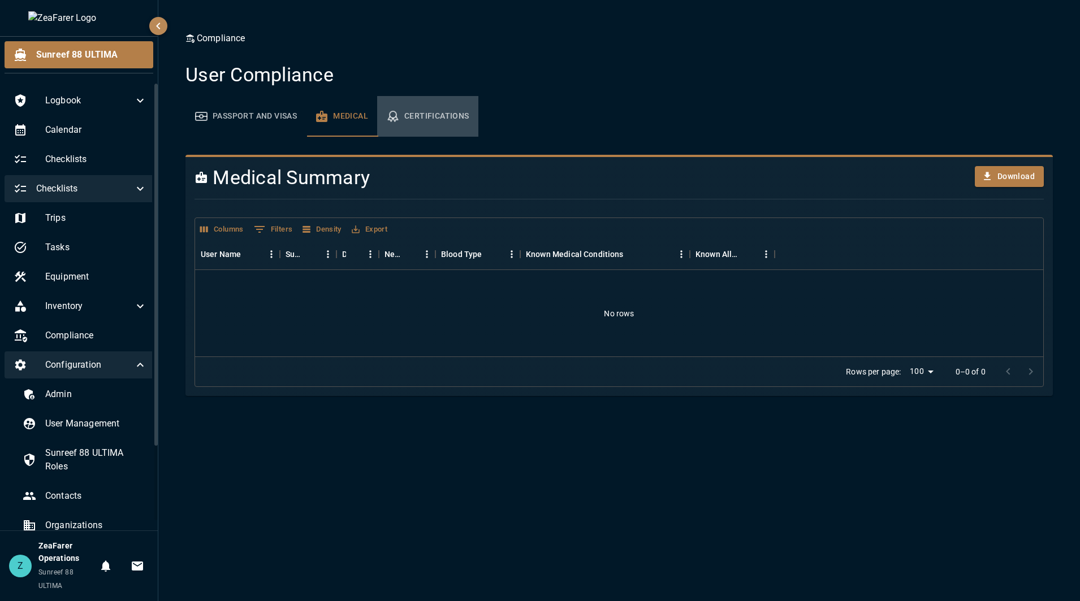
click at [424, 116] on button "Certifications" at bounding box center [427, 116] width 101 height 41
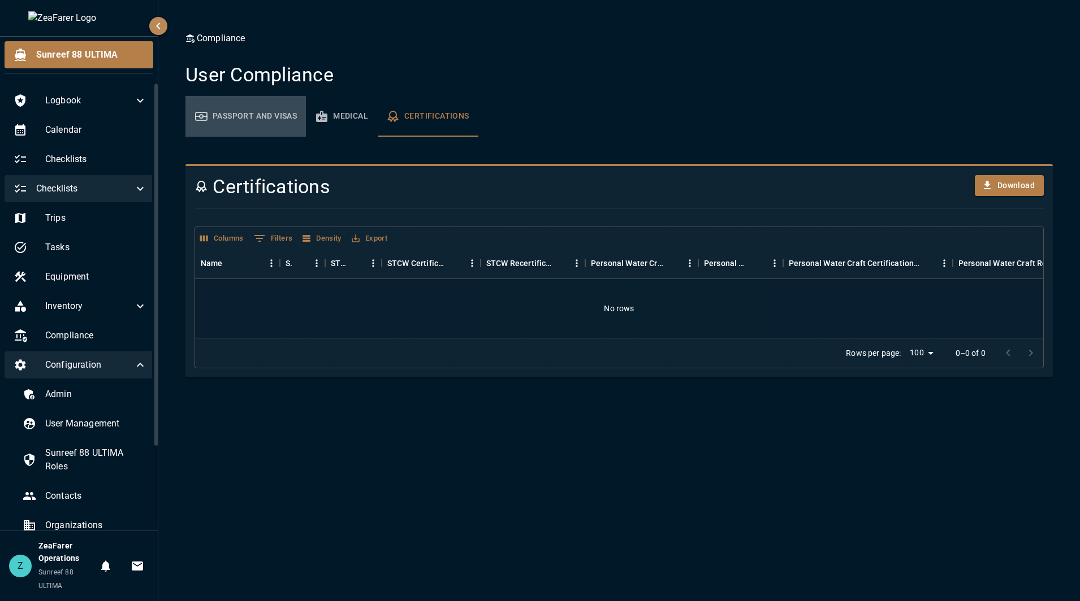
click at [261, 125] on button "Passport and Visas" at bounding box center [245, 116] width 120 height 41
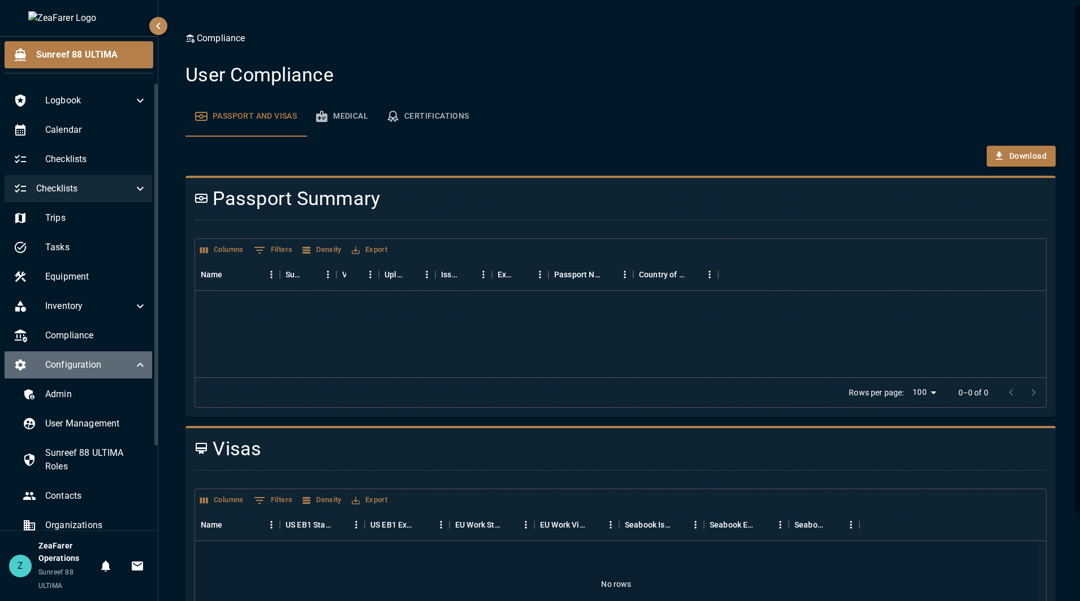
click at [118, 358] on div "Configuration" at bounding box center [80, 365] width 151 height 27
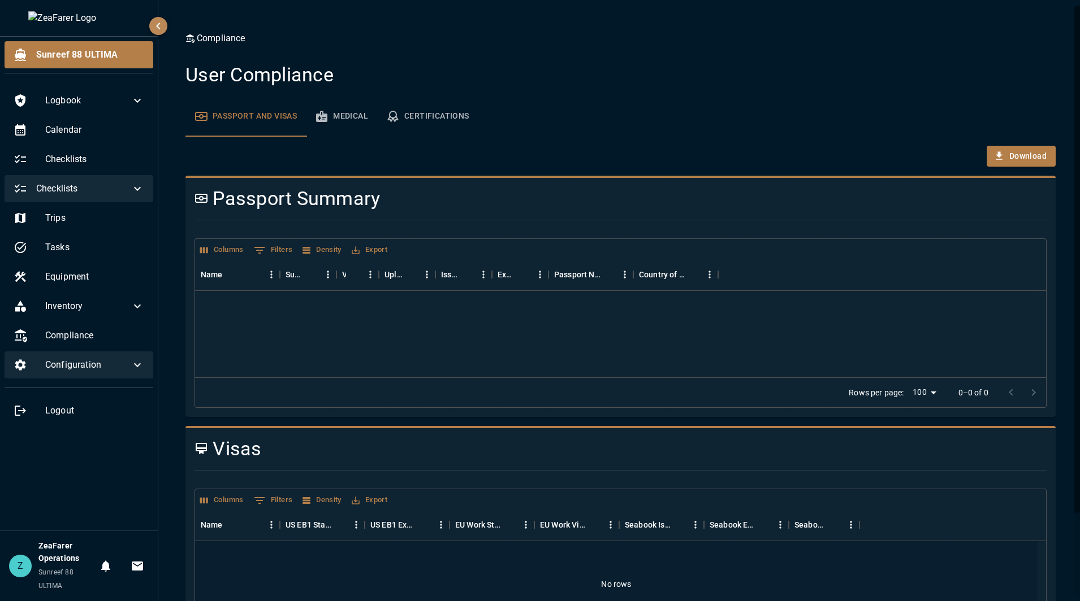
click at [125, 368] on span "Configuration" at bounding box center [87, 365] width 85 height 14
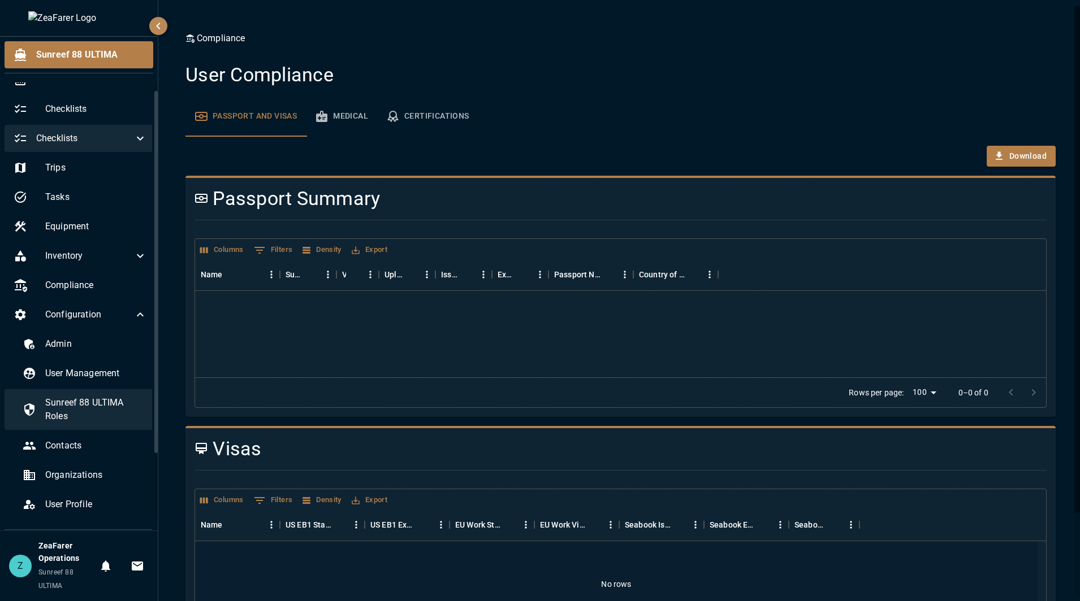
scroll to position [93, 0]
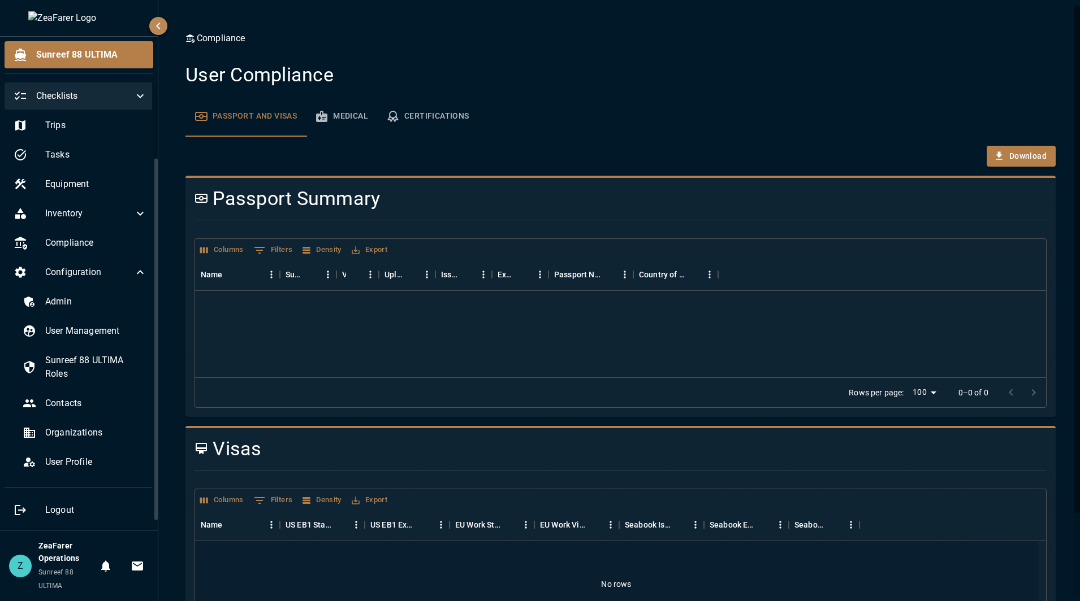
click at [81, 419] on div "Admin User Management Sunreef 88 ULTIMA Roles Contacts Organizations User Profi…" at bounding box center [80, 382] width 151 height 188
click at [84, 410] on span "Contacts" at bounding box center [96, 404] width 102 height 14
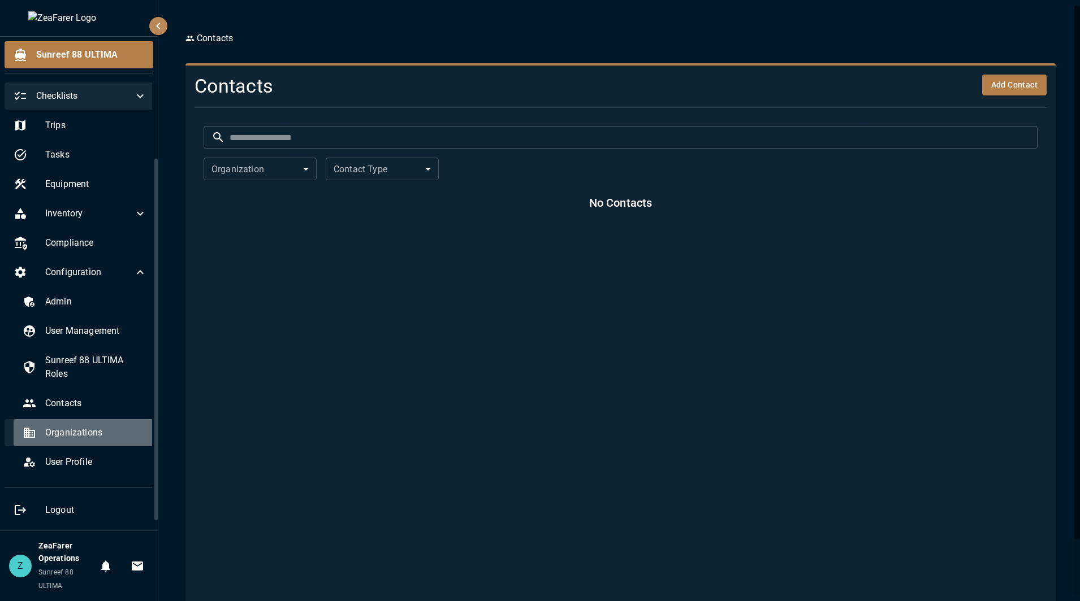
click at [89, 422] on div "Organizations" at bounding box center [85, 432] width 142 height 27
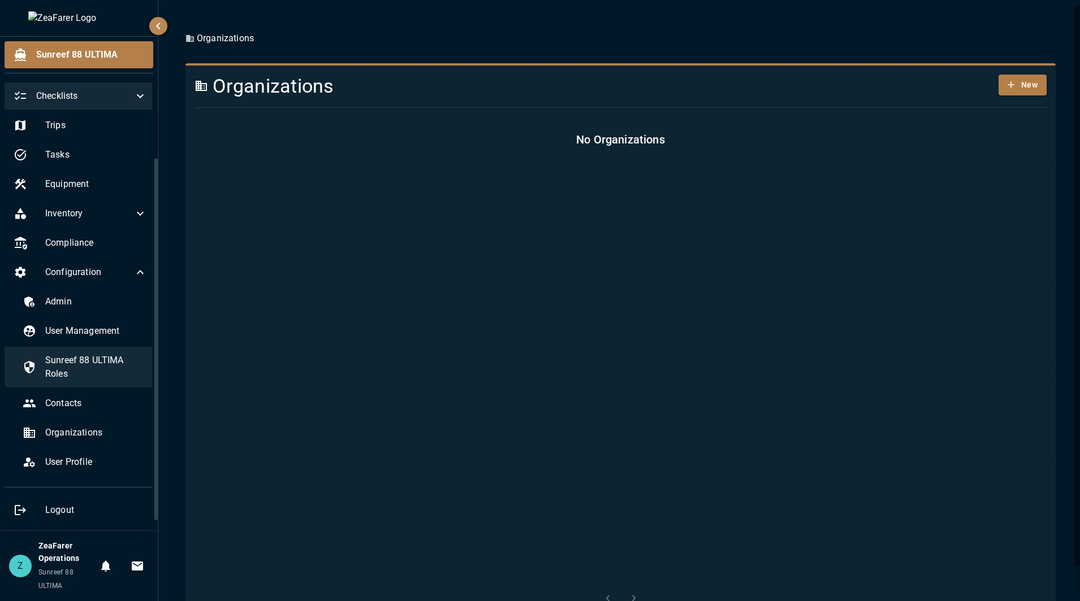
click at [85, 370] on span "Sunreef 88 ULTIMA Roles" at bounding box center [96, 367] width 102 height 27
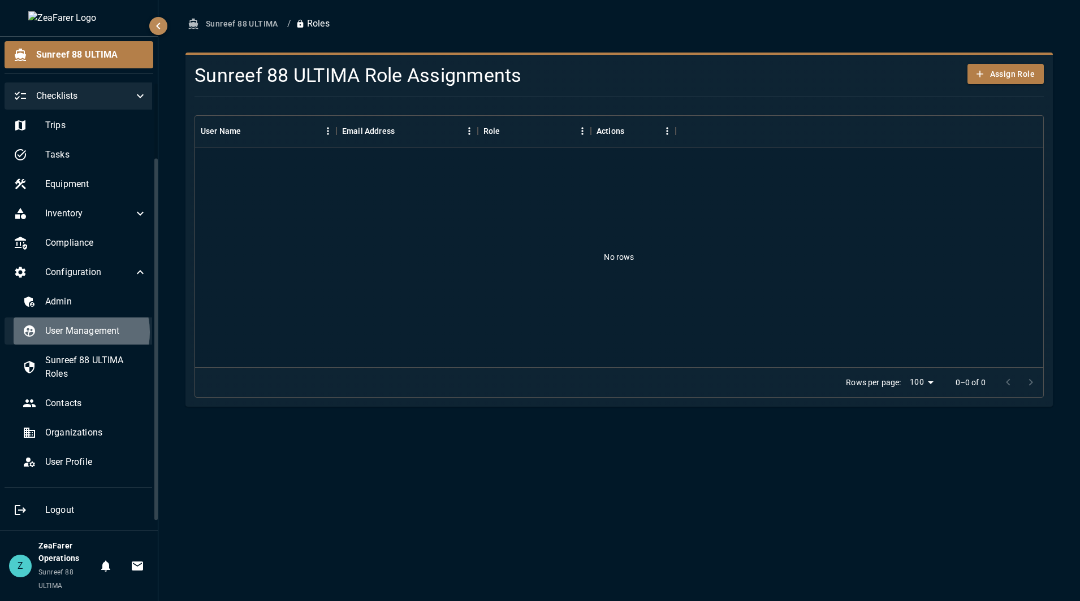
click at [73, 332] on span "User Management" at bounding box center [96, 331] width 102 height 14
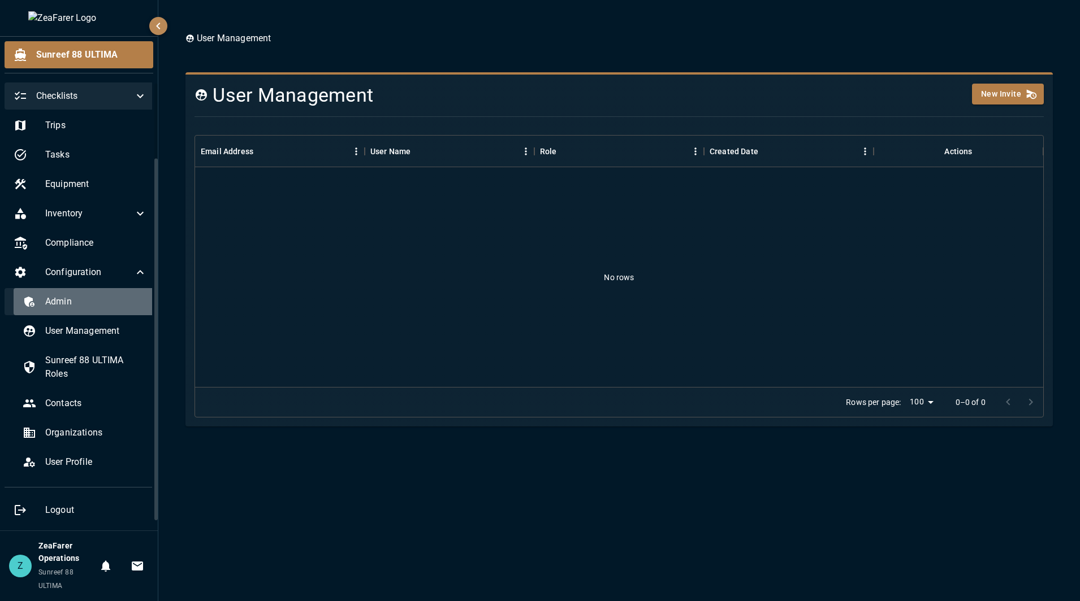
click at [93, 301] on span "Admin" at bounding box center [96, 302] width 102 height 14
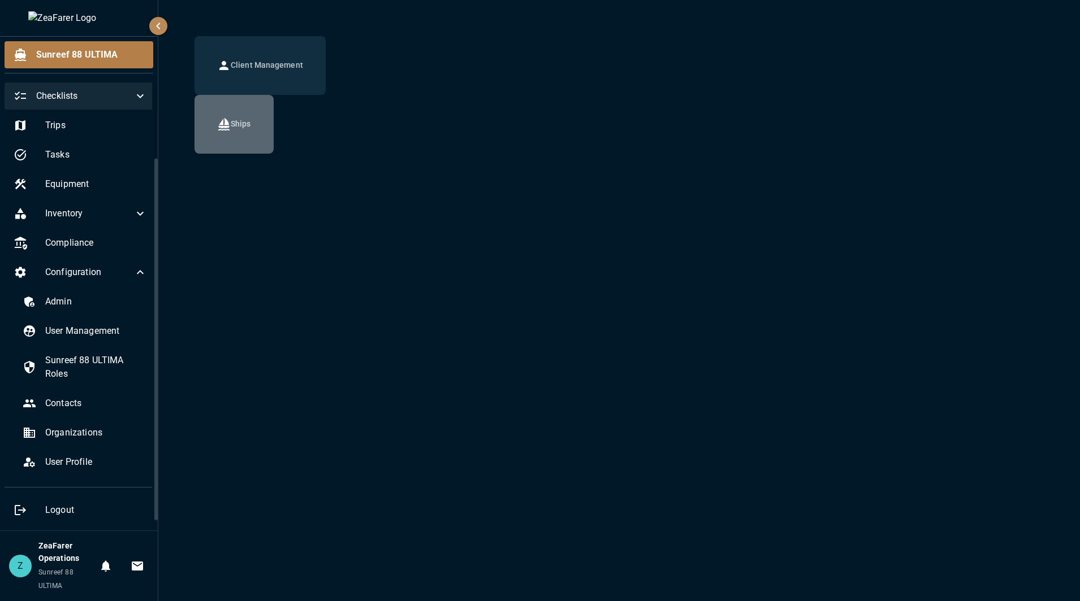
click at [226, 126] on icon "button" at bounding box center [224, 125] width 14 height 14
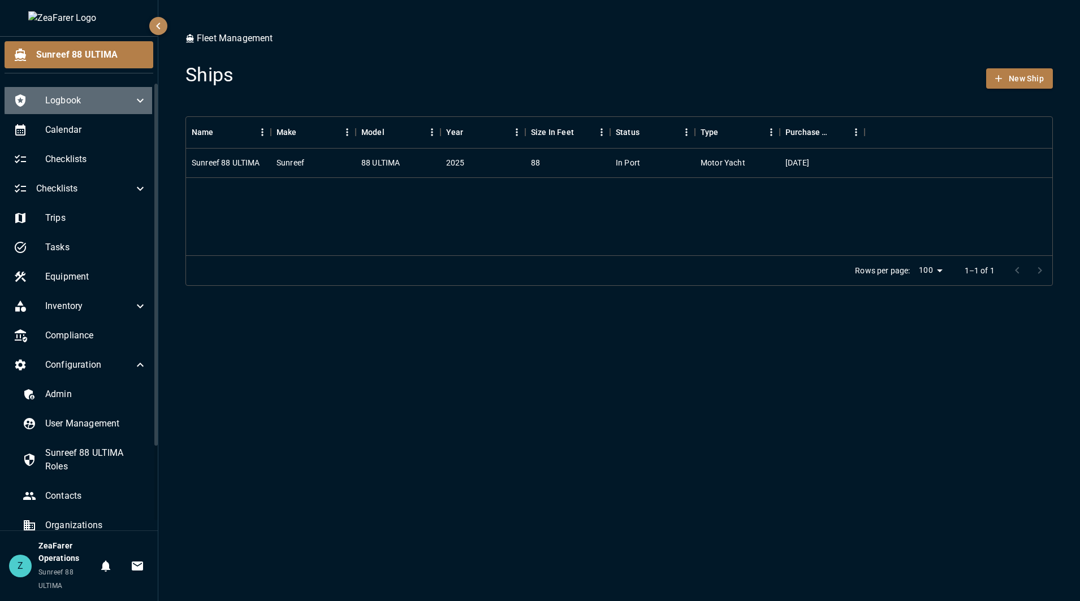
click at [84, 102] on span "Logbook" at bounding box center [89, 101] width 88 height 14
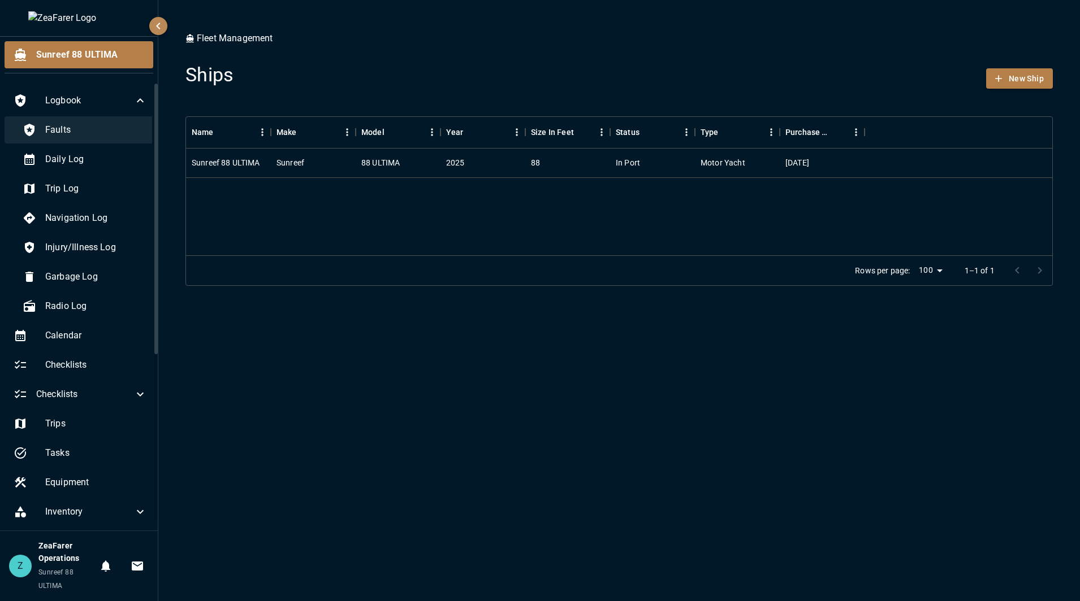
click at [69, 136] on span "Faults" at bounding box center [96, 130] width 102 height 14
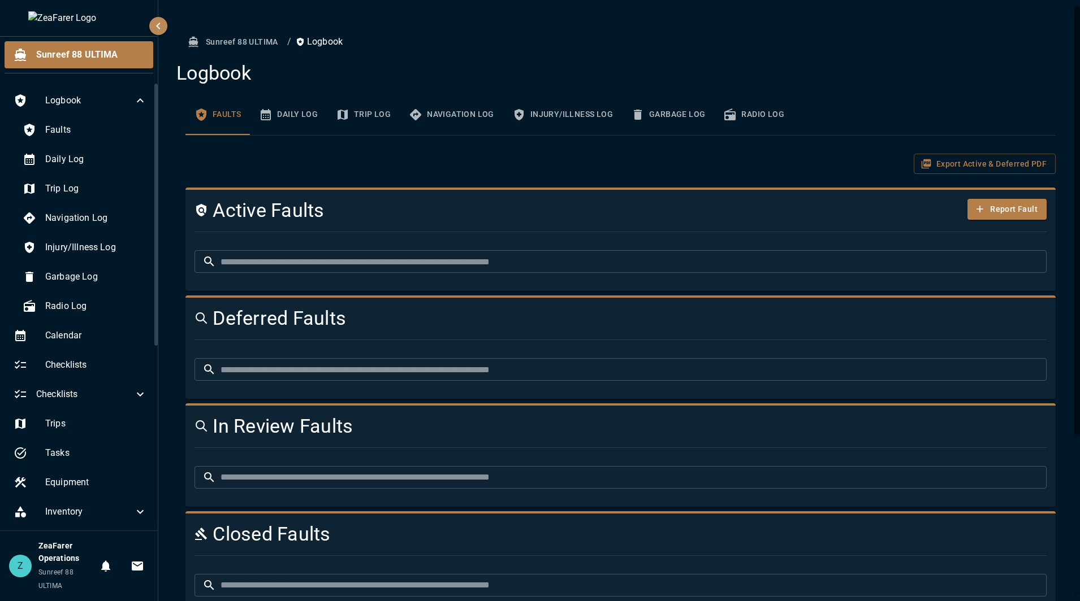
click at [303, 121] on button "Daily Log" at bounding box center [288, 114] width 77 height 41
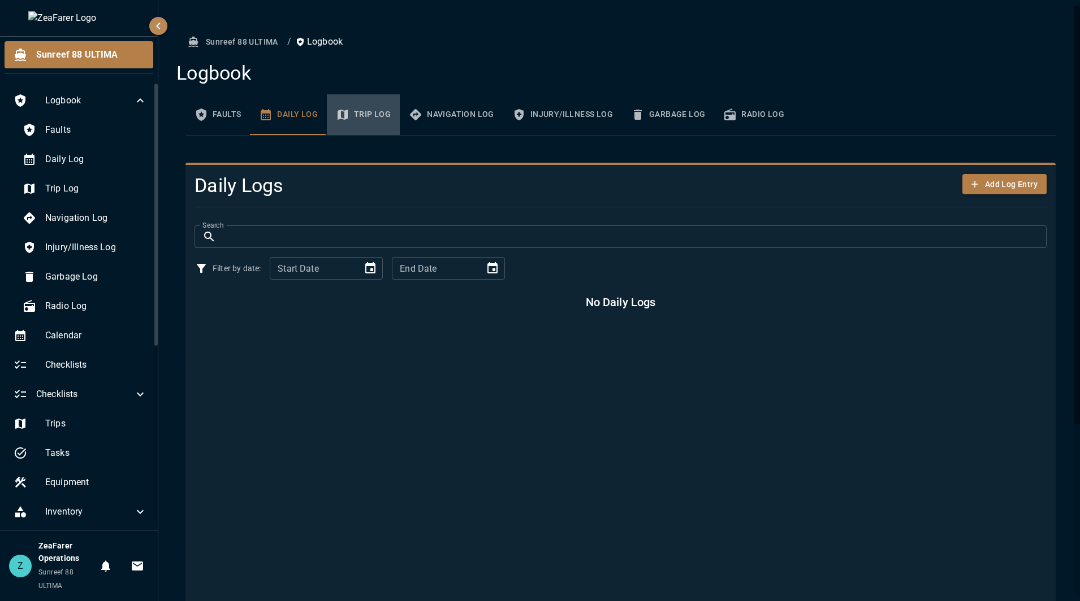
click at [372, 115] on button "Trip Log" at bounding box center [363, 114] width 73 height 41
click at [444, 119] on button "Navigation Log" at bounding box center [451, 114] width 103 height 41
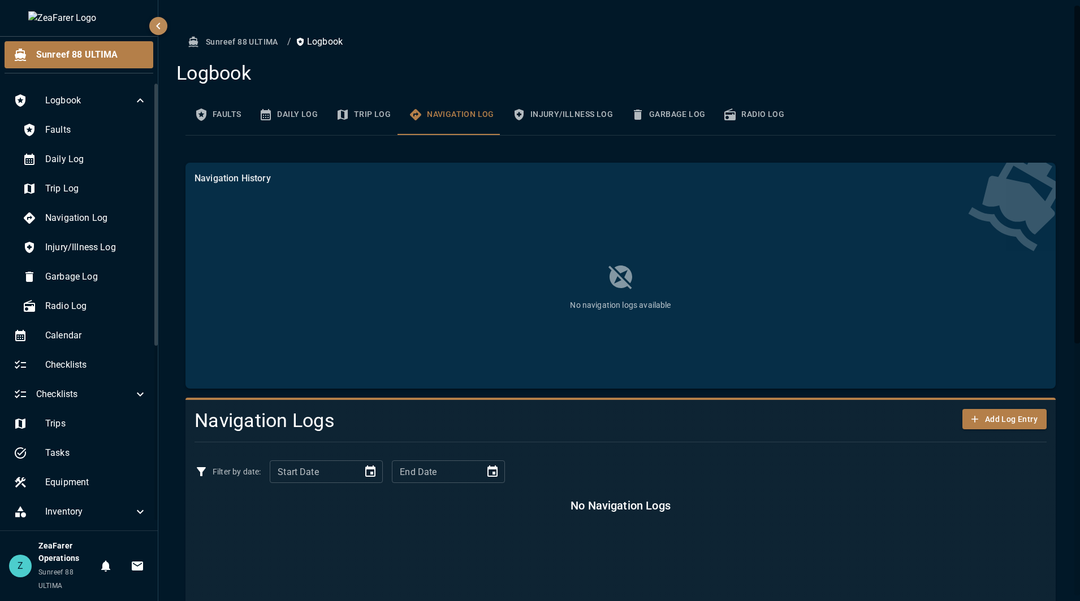
drag, startPoint x: 545, startPoint y: 123, endPoint x: 614, endPoint y: 122, distance: 68.4
click at [546, 123] on button "Injury/Illness Log" at bounding box center [562, 114] width 119 height 41
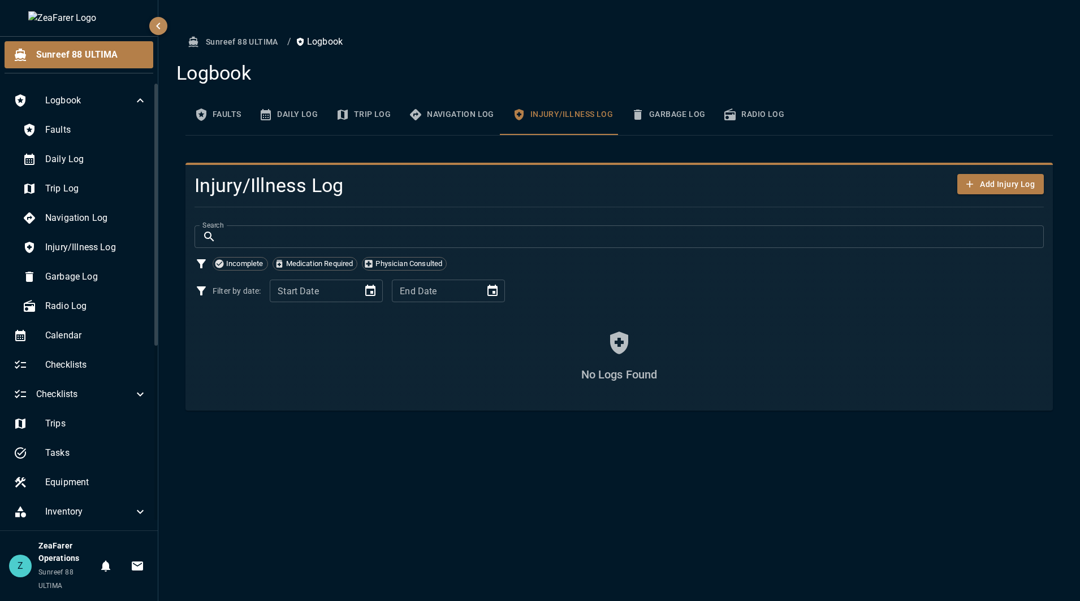
click at [665, 118] on button "Garbage Log" at bounding box center [668, 114] width 92 height 41
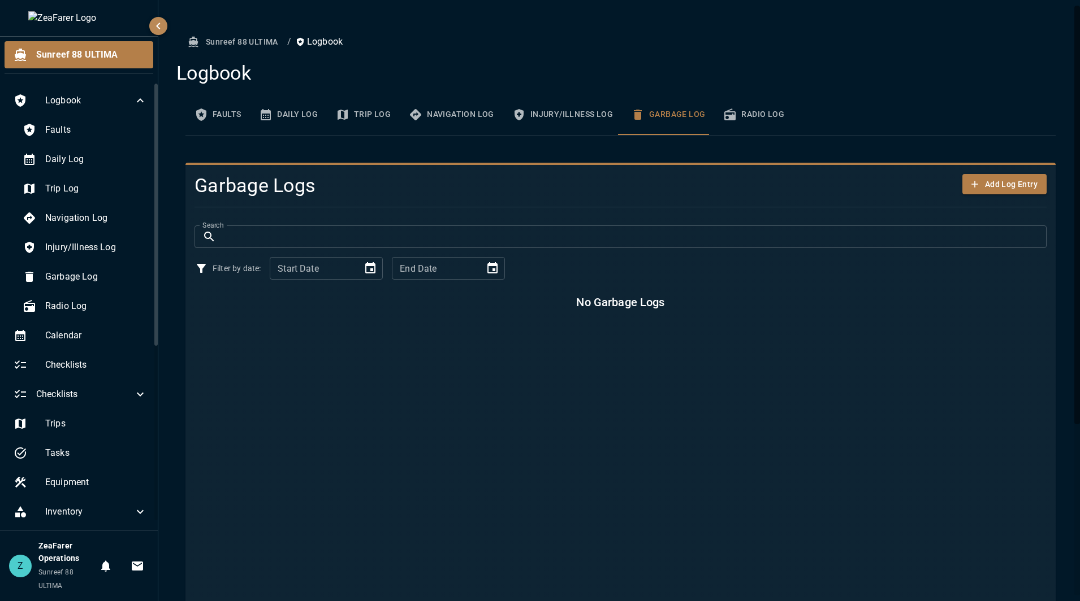
click at [747, 124] on button "Radio Log" at bounding box center [753, 114] width 79 height 41
click at [206, 128] on button "Faults" at bounding box center [217, 114] width 64 height 41
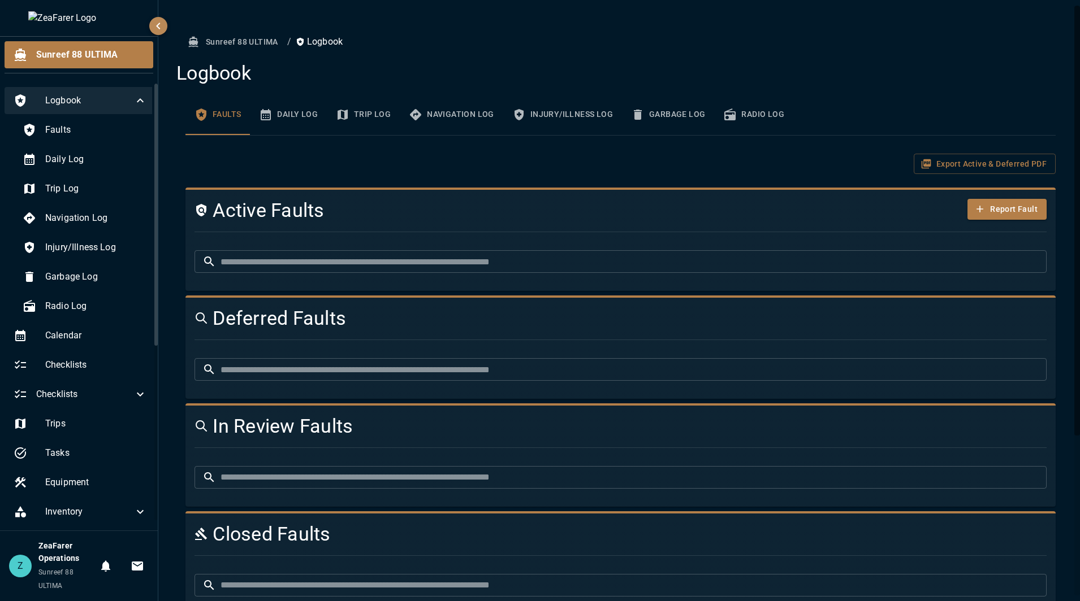
click at [125, 98] on div "Logbook" at bounding box center [80, 100] width 151 height 27
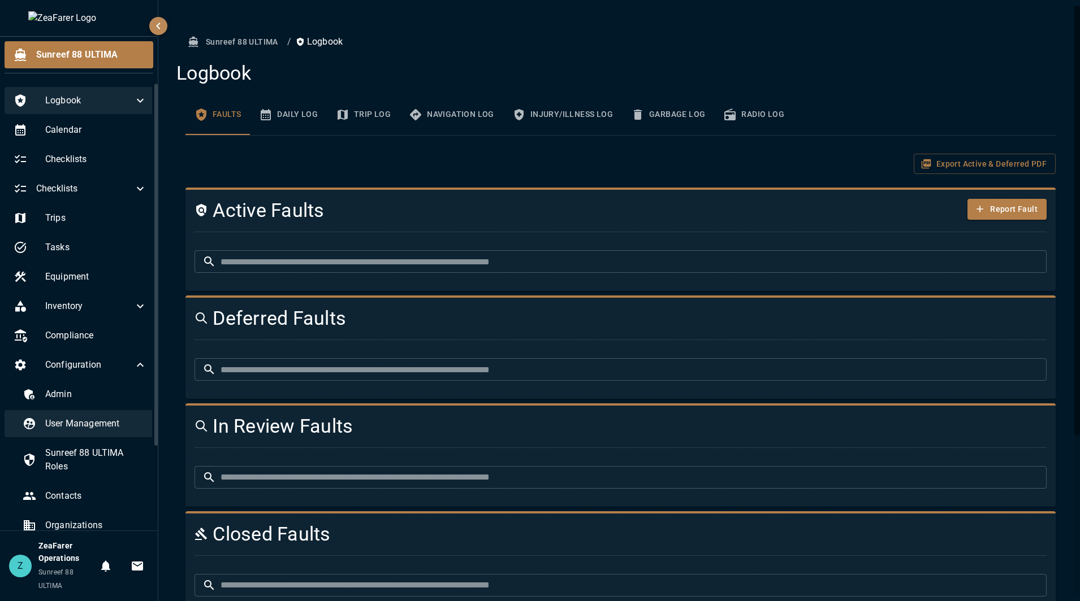
click at [109, 424] on span "User Management" at bounding box center [96, 424] width 102 height 14
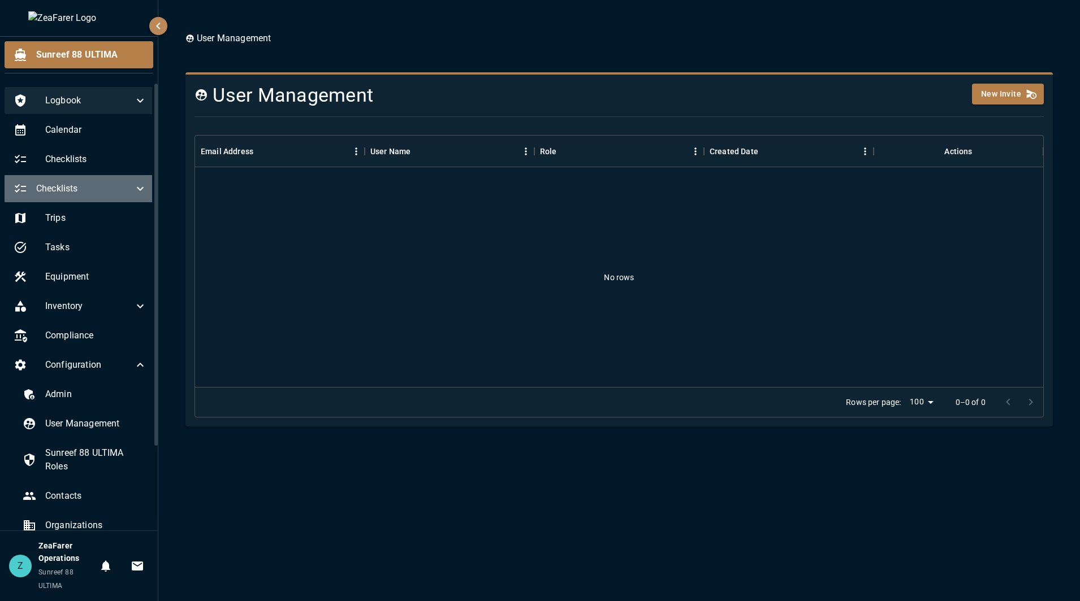
click at [133, 195] on icon at bounding box center [140, 189] width 14 height 14
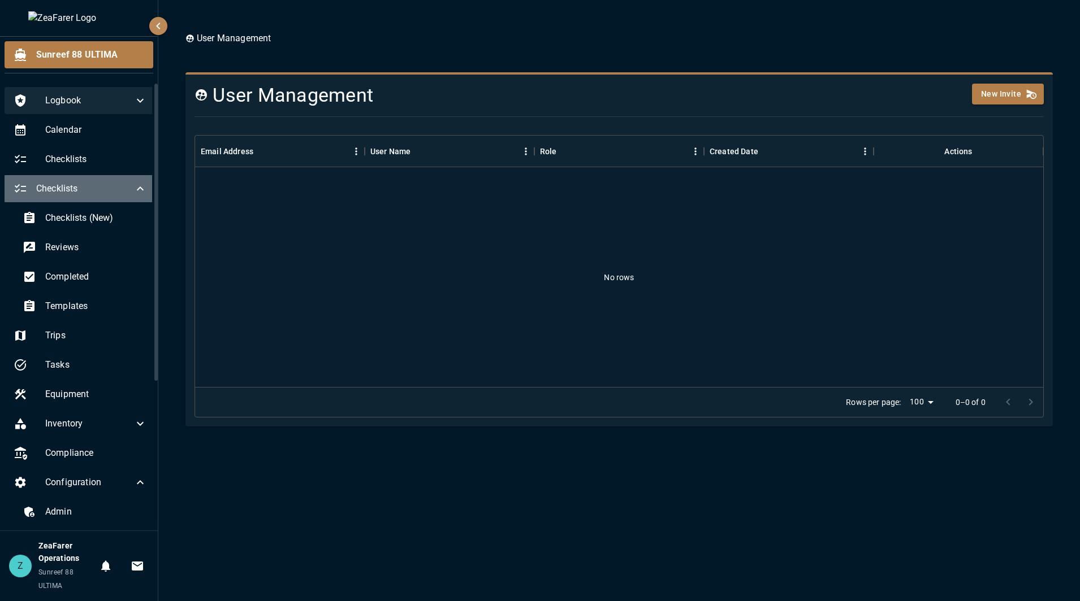
click at [133, 195] on icon at bounding box center [140, 189] width 14 height 14
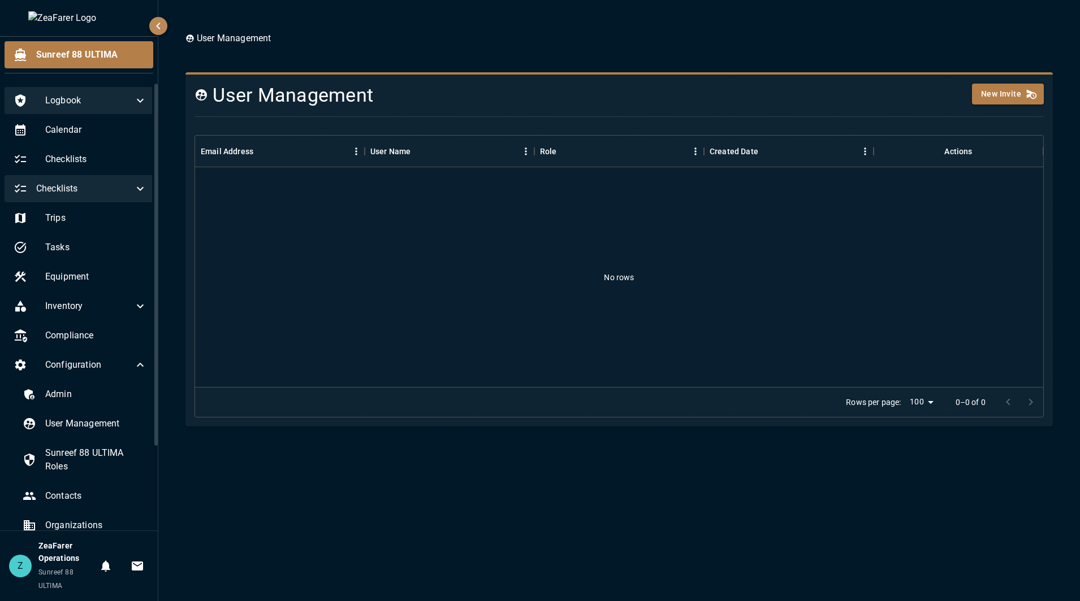
click at [133, 97] on icon at bounding box center [140, 101] width 14 height 14
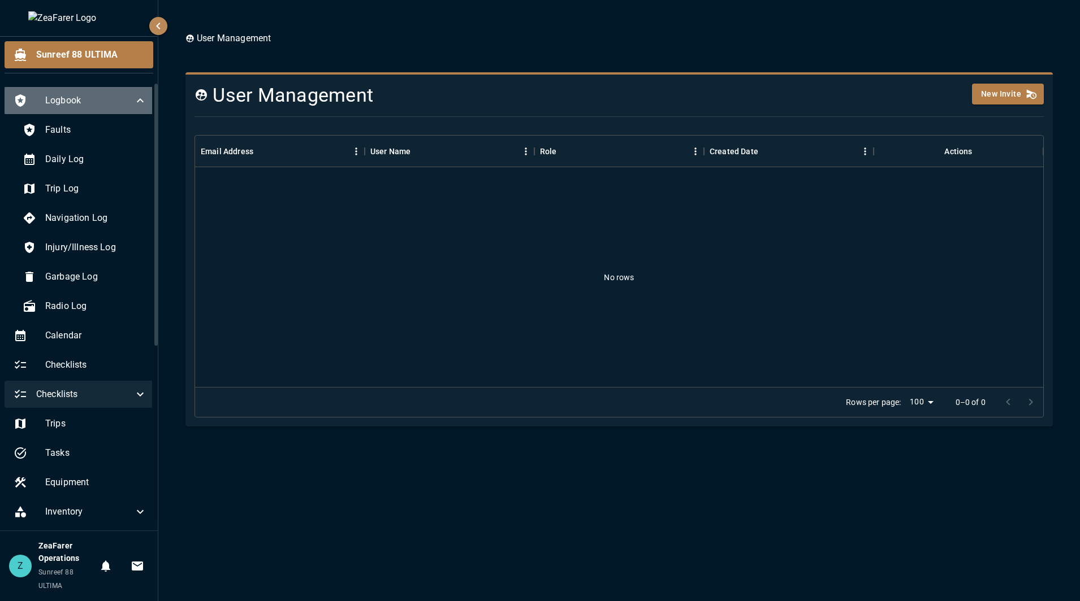
click at [133, 97] on icon at bounding box center [140, 101] width 14 height 14
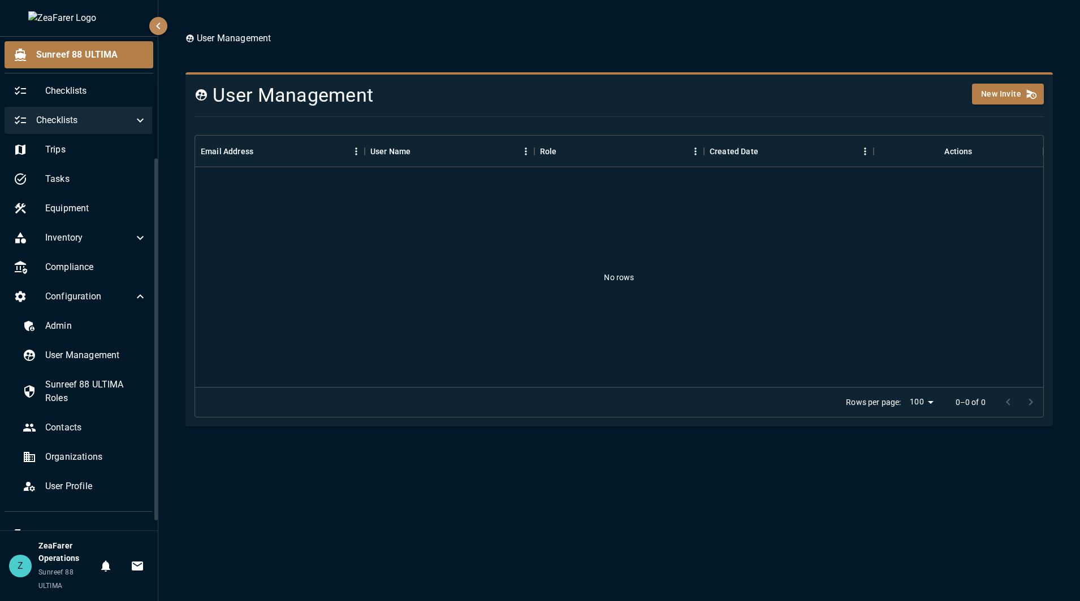
scroll to position [93, 0]
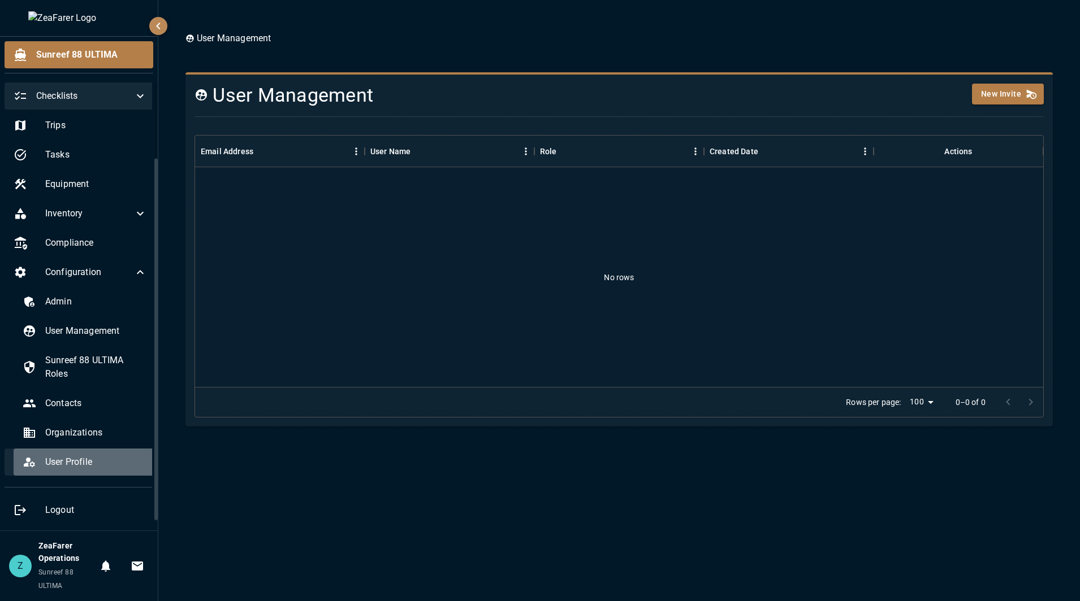
click at [96, 467] on span "User Profile" at bounding box center [96, 463] width 102 height 14
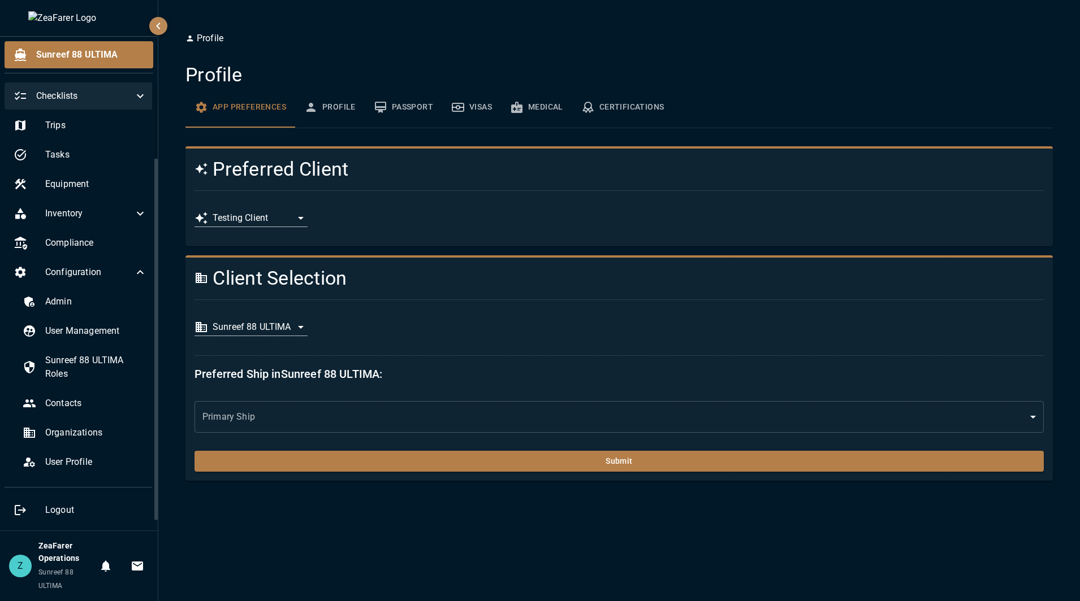
click at [307, 326] on div "**********" at bounding box center [614, 327] width 858 height 37
click at [289, 328] on body "**********" at bounding box center [540, 300] width 1080 height 601
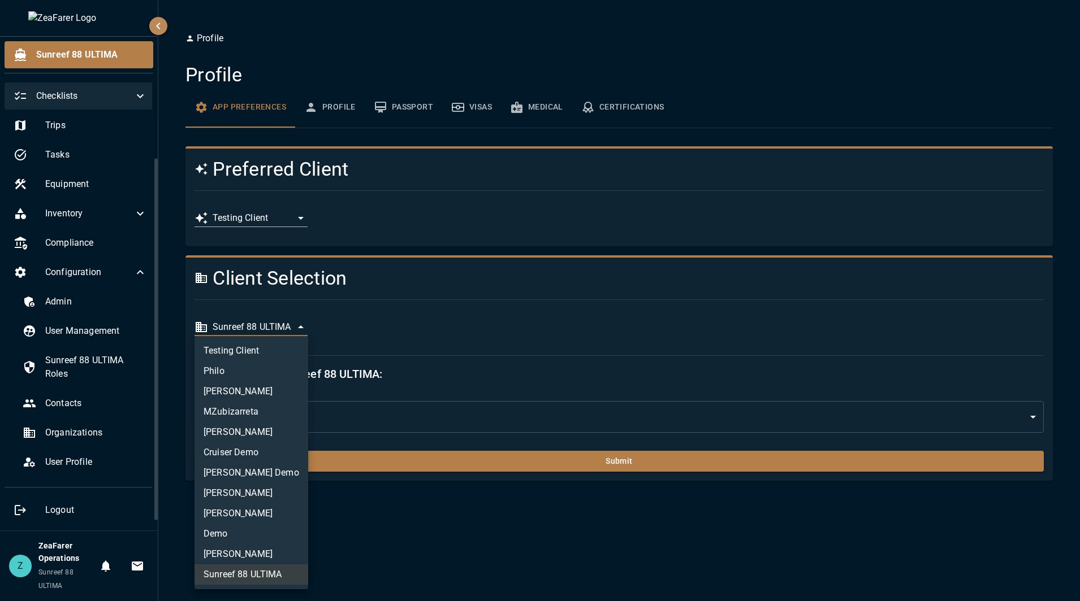
click at [274, 356] on li "Testing Client" at bounding box center [251, 351] width 114 height 20
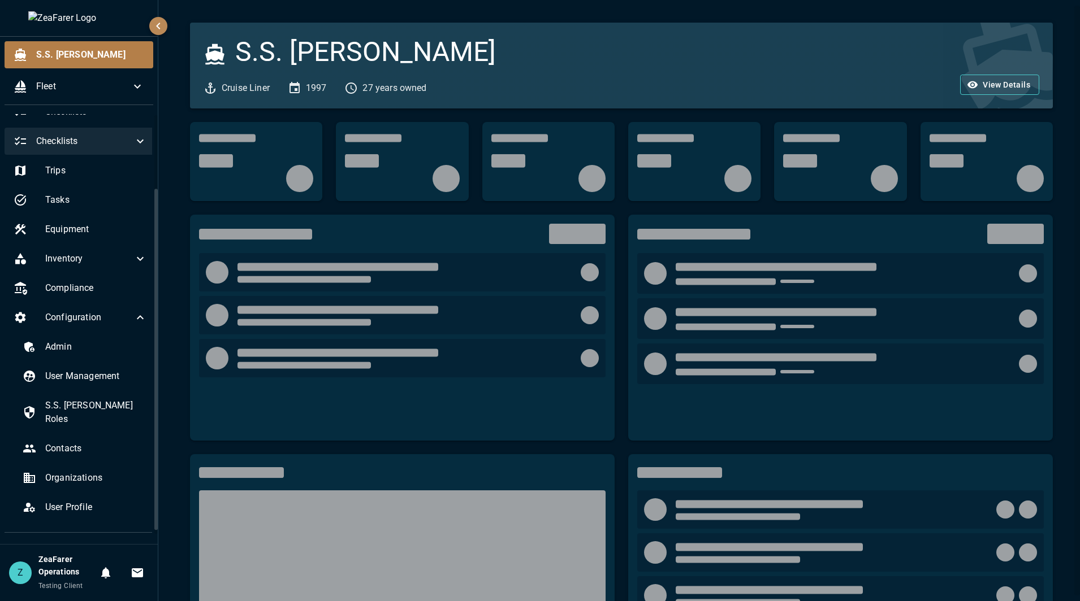
scroll to position [93, 0]
